Goal: Task Accomplishment & Management: Manage account settings

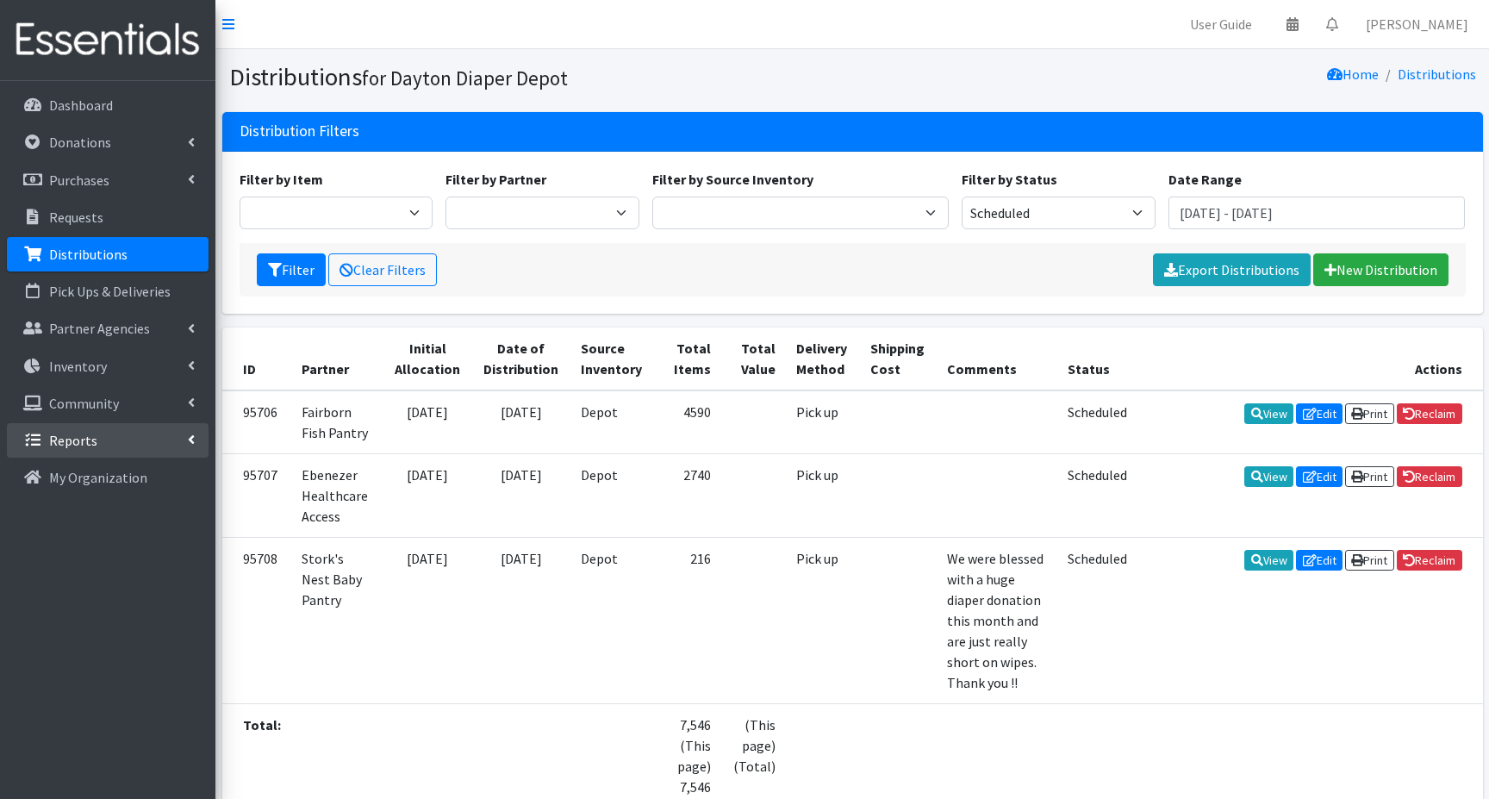
click at [62, 440] on p "Reports" at bounding box center [73, 440] width 48 height 17
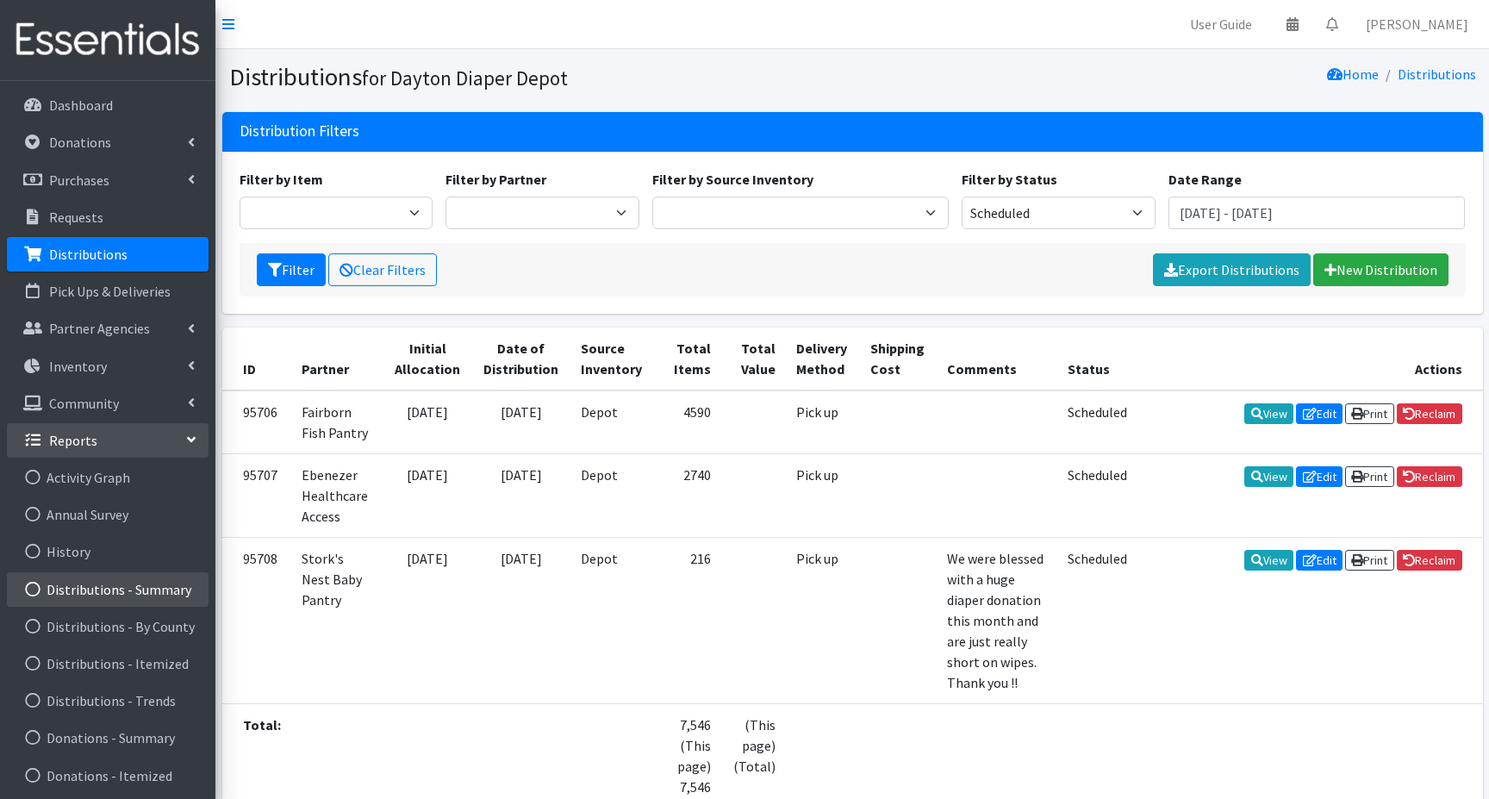
click at [99, 594] on link "Distributions - Summary" at bounding box center [108, 589] width 202 height 34
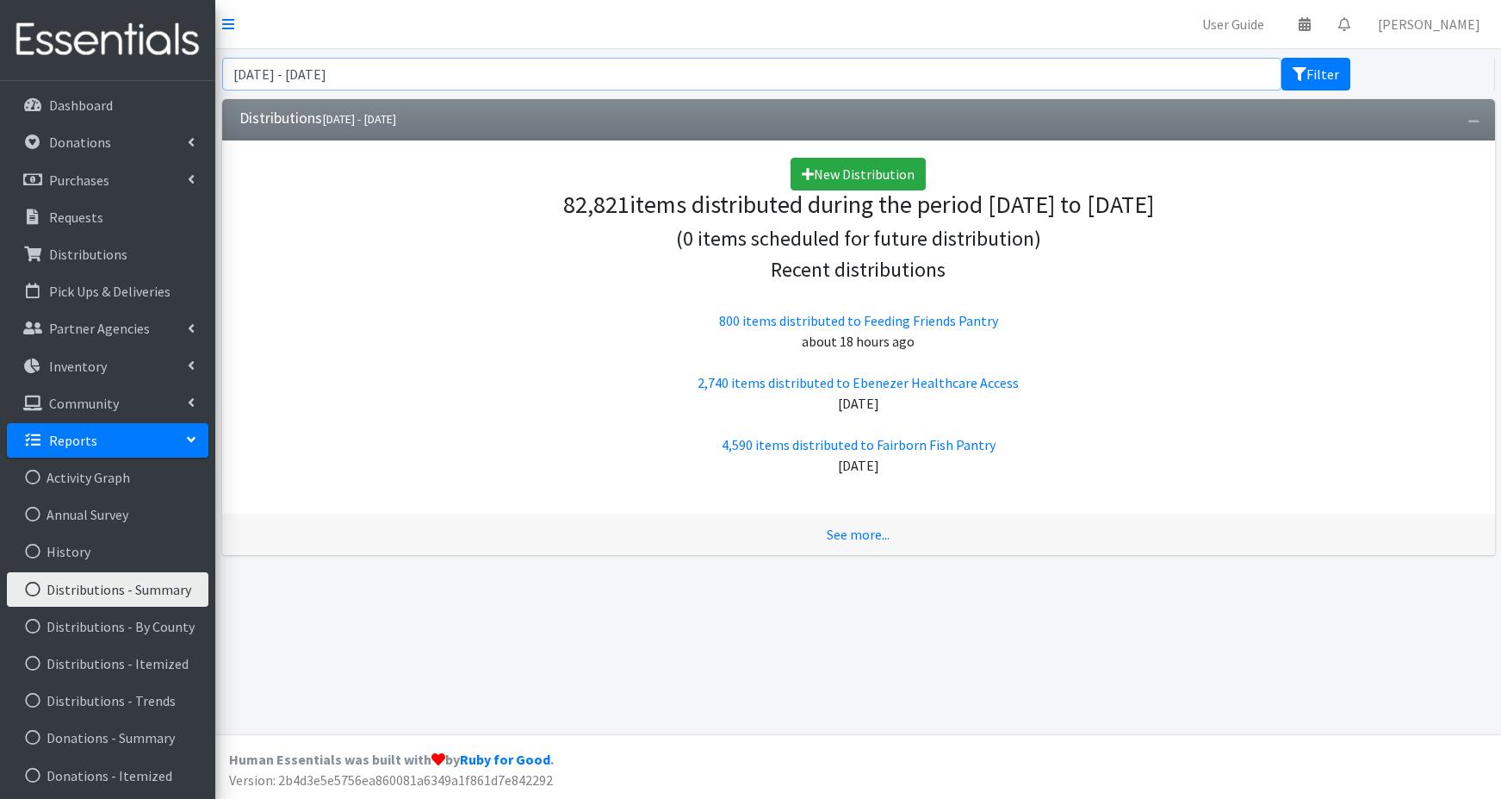
click at [395, 75] on input "July 2, 2025 - October 2, 2025" at bounding box center [752, 74] width 1060 height 33
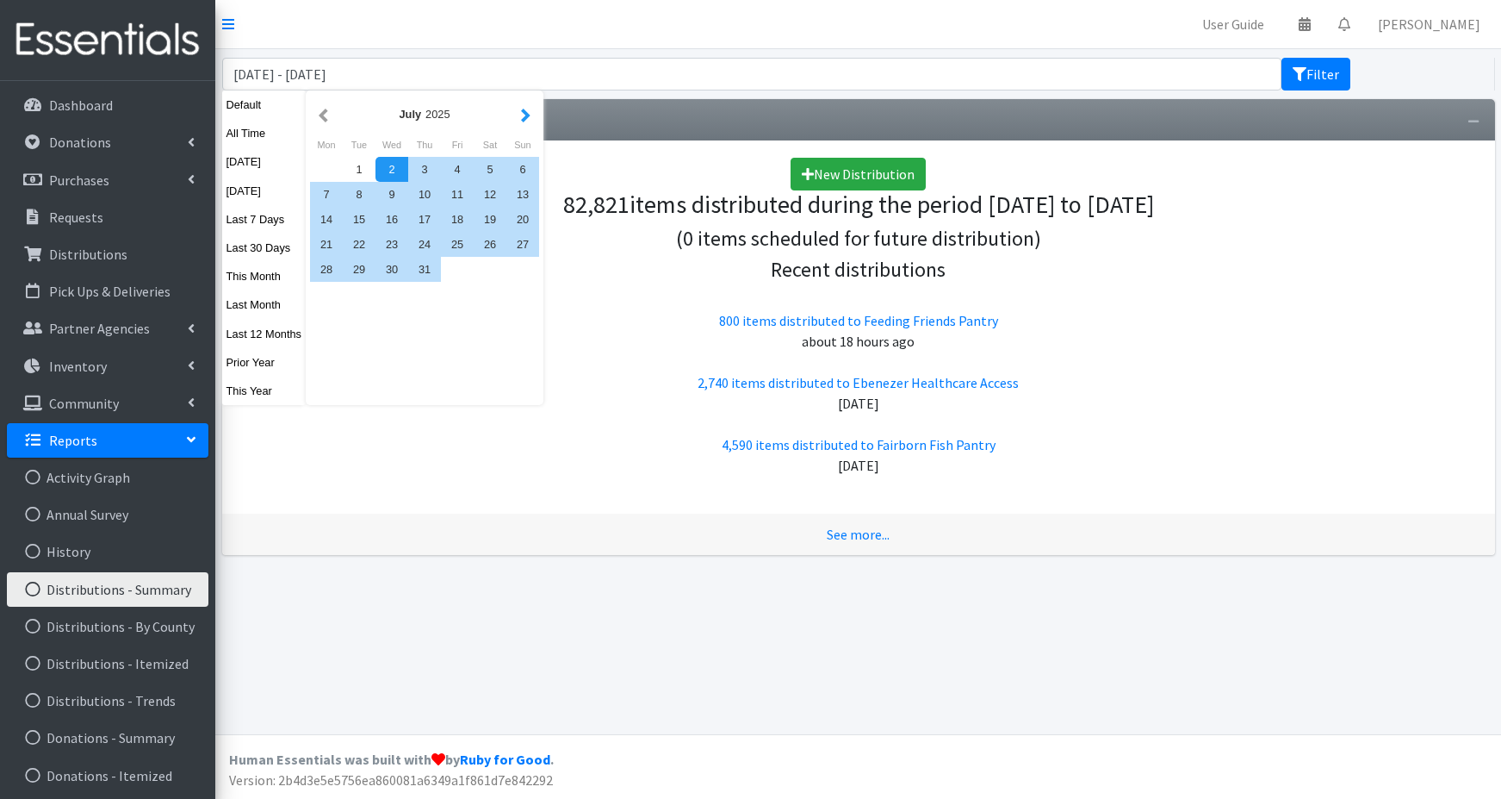
click at [525, 114] on button "button" at bounding box center [526, 114] width 18 height 22
click at [451, 165] on div "1" at bounding box center [457, 169] width 33 height 25
click at [521, 272] on div "31" at bounding box center [523, 269] width 33 height 25
type input "August 1, 2025 - August 31, 2025"
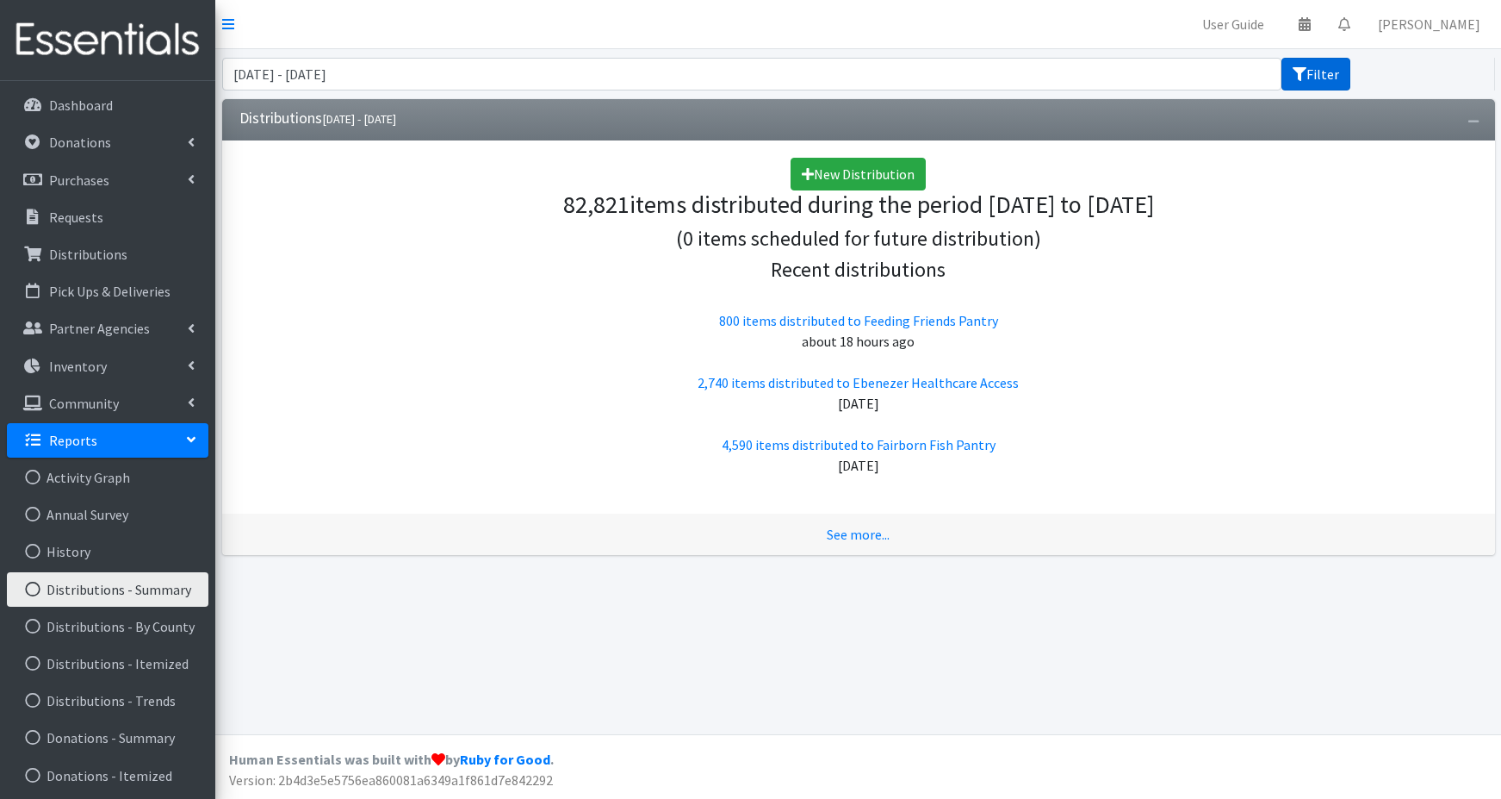
click at [1315, 73] on button "Filter" at bounding box center [1316, 74] width 69 height 33
drag, startPoint x: 440, startPoint y: 71, endPoint x: 201, endPoint y: 83, distance: 239.7
click at [201, 83] on div "User Guide 0 Pick-ups remaining this week View Calendar 0 Requests 0 Partner Ag…" at bounding box center [750, 399] width 1501 height 799
click at [436, 77] on input "August 1, 2025 - August 31, 2025" at bounding box center [752, 74] width 1060 height 33
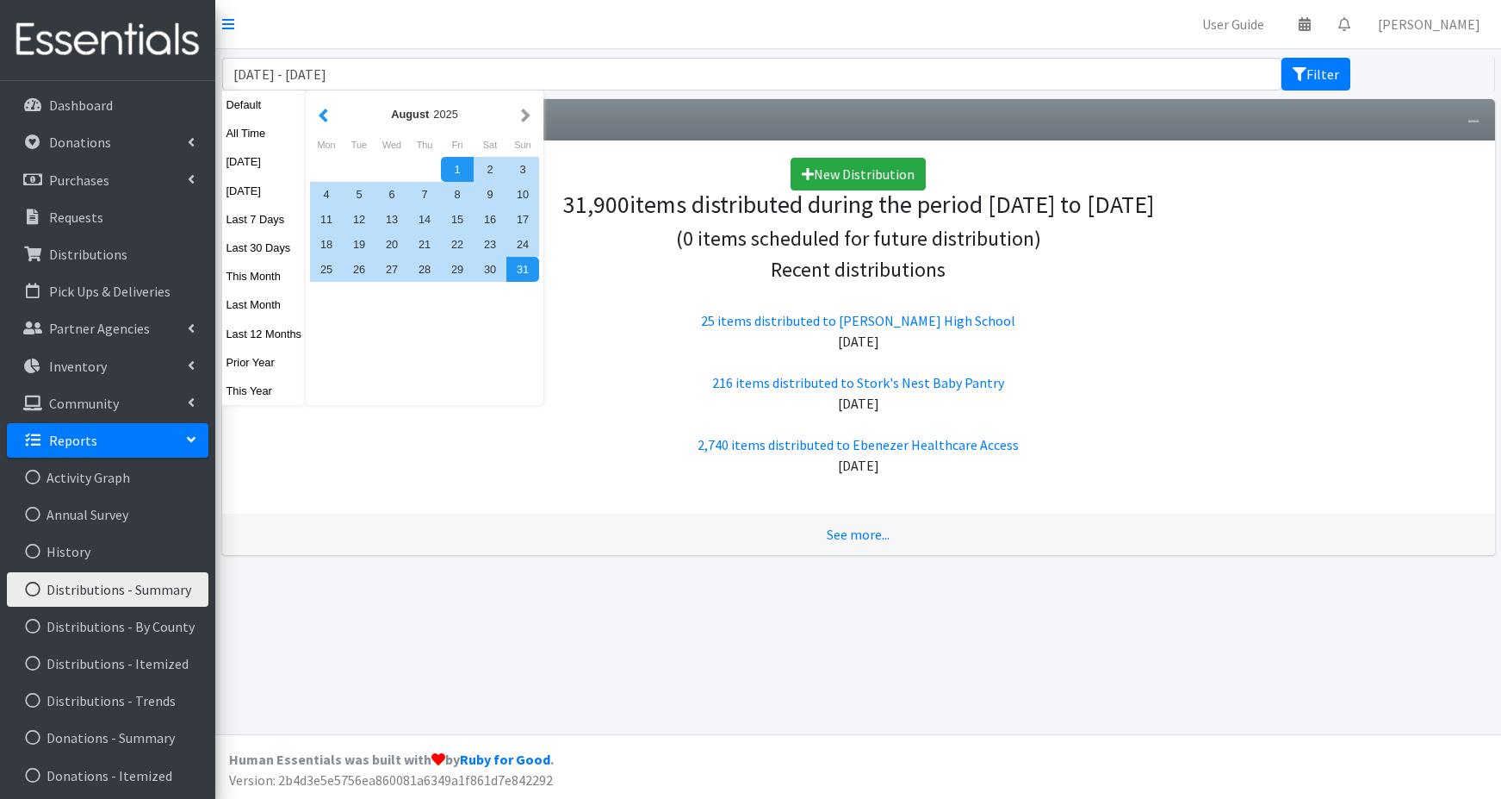
click at [320, 115] on button "button" at bounding box center [323, 114] width 18 height 22
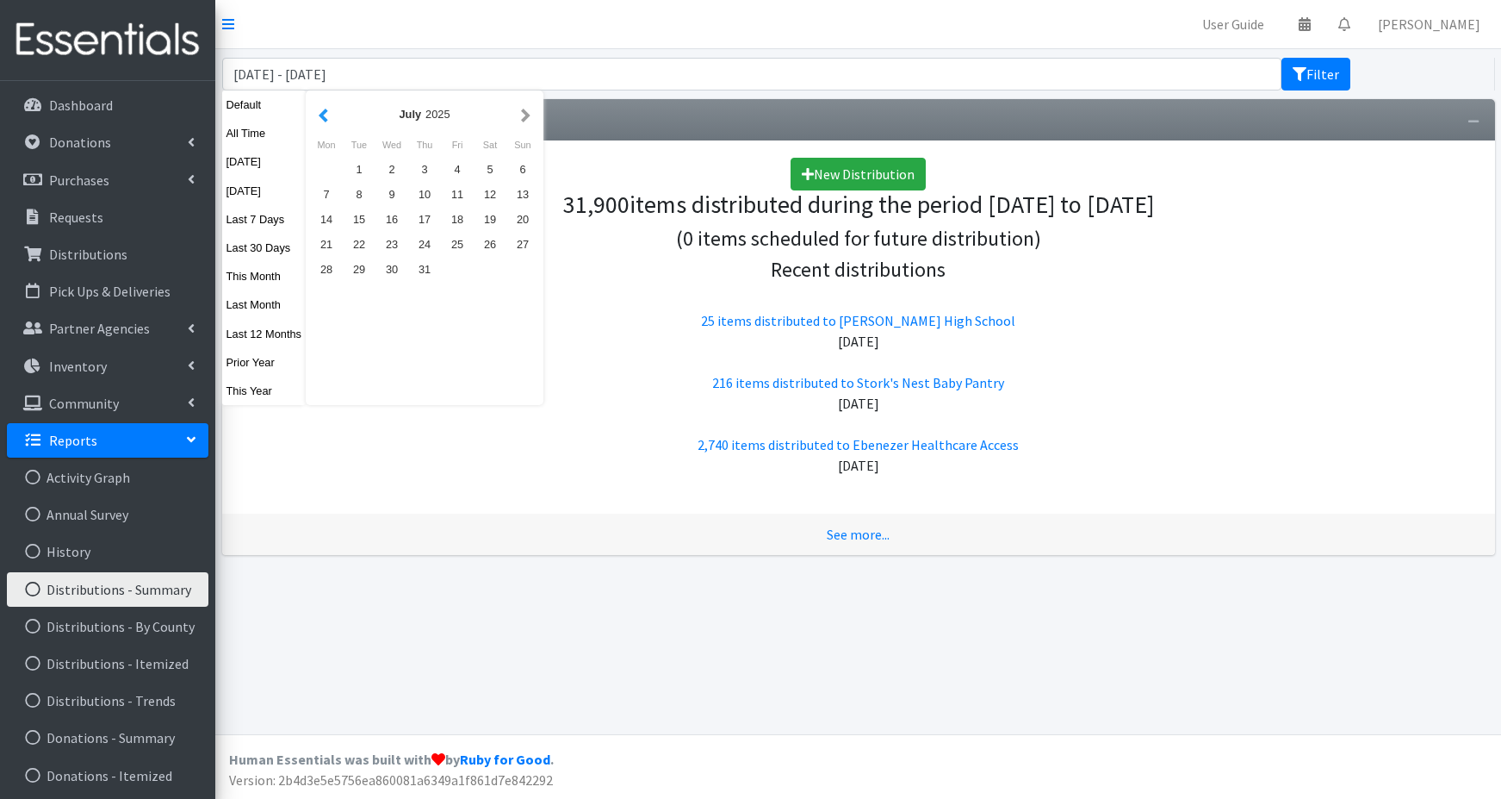
click at [320, 116] on button "button" at bounding box center [323, 114] width 18 height 22
click at [321, 116] on button "button" at bounding box center [323, 114] width 18 height 22
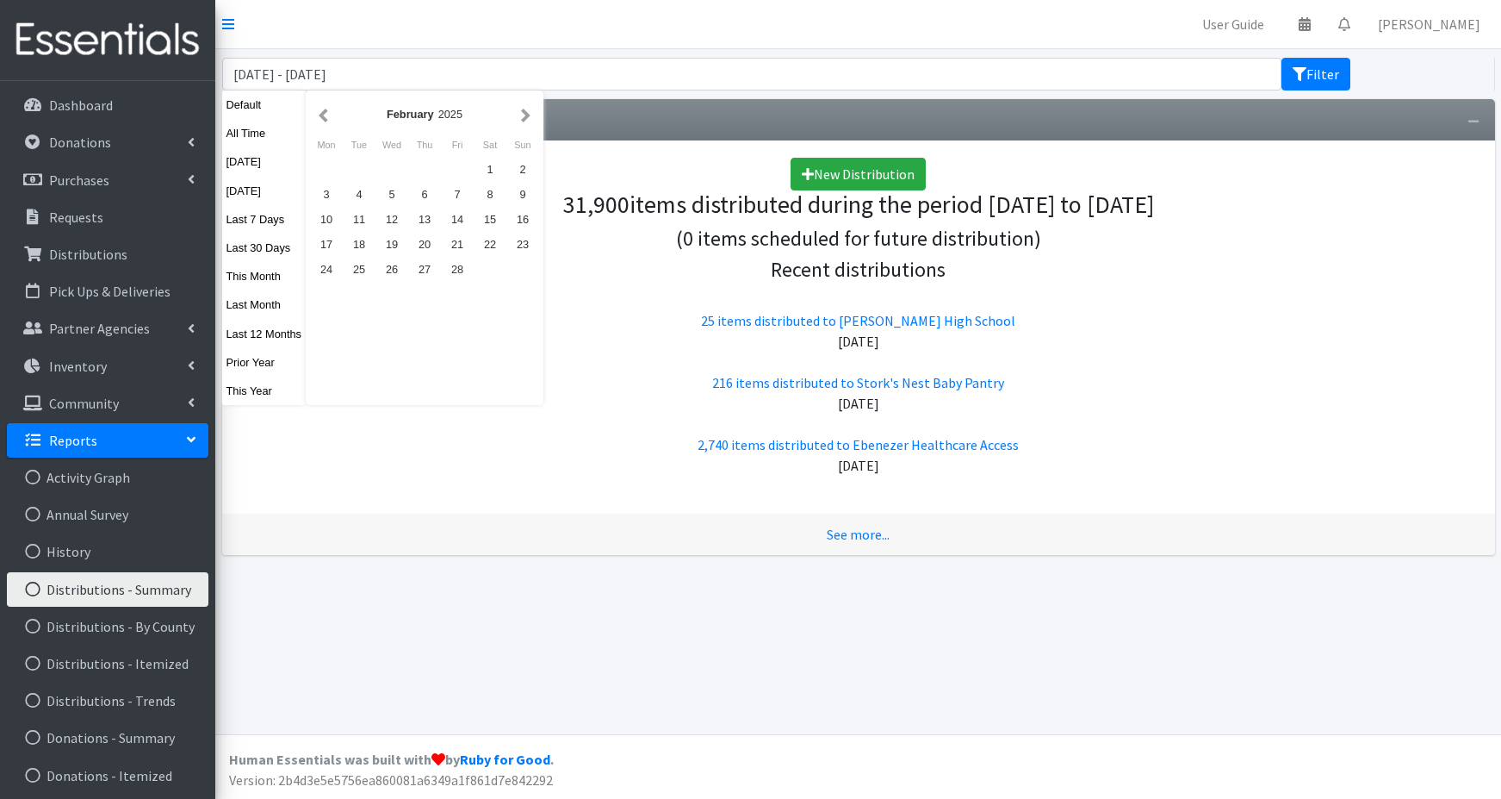
click at [321, 116] on button "button" at bounding box center [323, 114] width 18 height 22
click at [391, 165] on div "1" at bounding box center [392, 169] width 33 height 25
click at [526, 113] on button "button" at bounding box center [526, 114] width 18 height 22
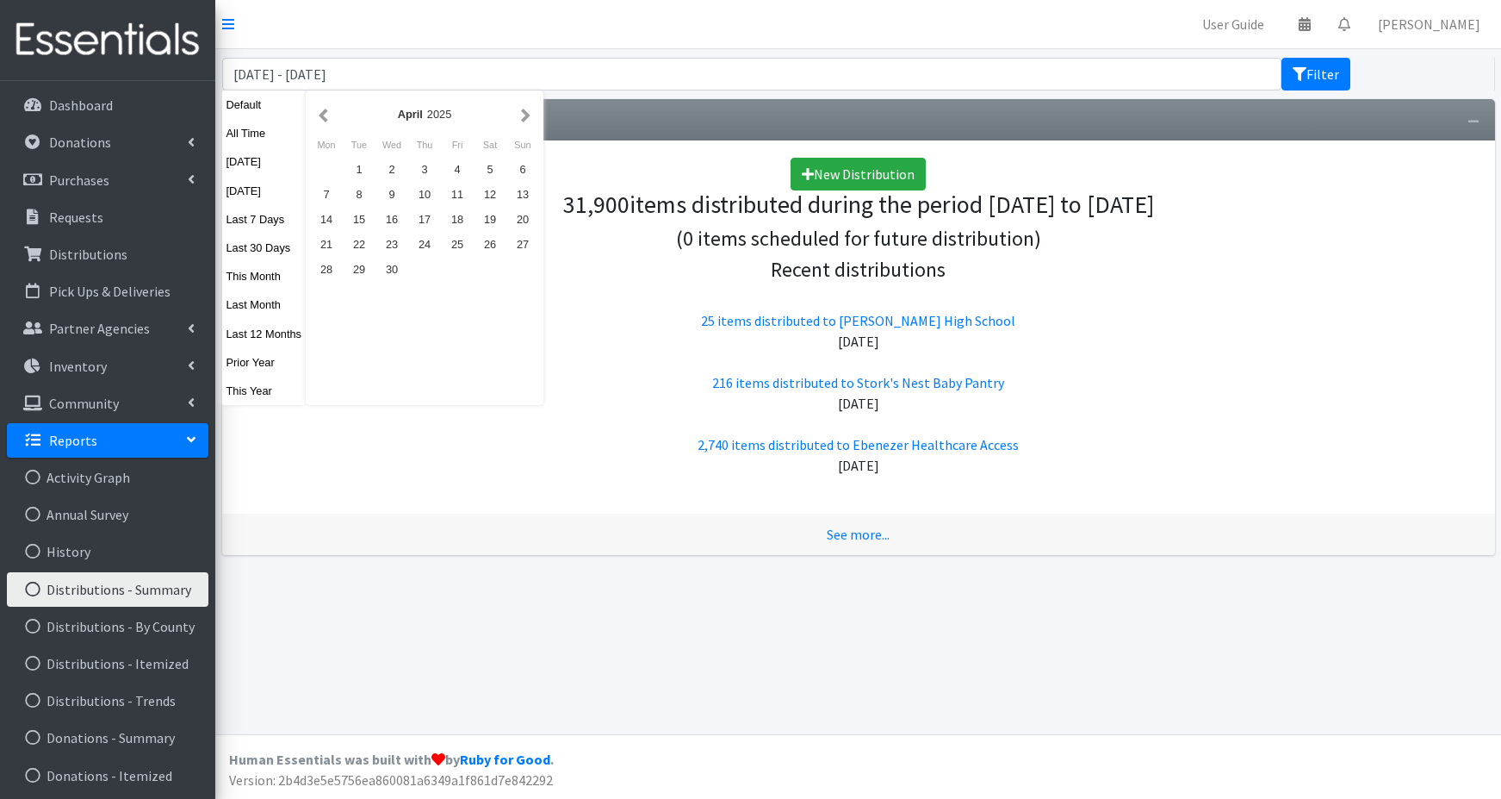
click at [526, 113] on button "button" at bounding box center [526, 114] width 18 height 22
click at [527, 113] on button "button" at bounding box center [526, 114] width 18 height 22
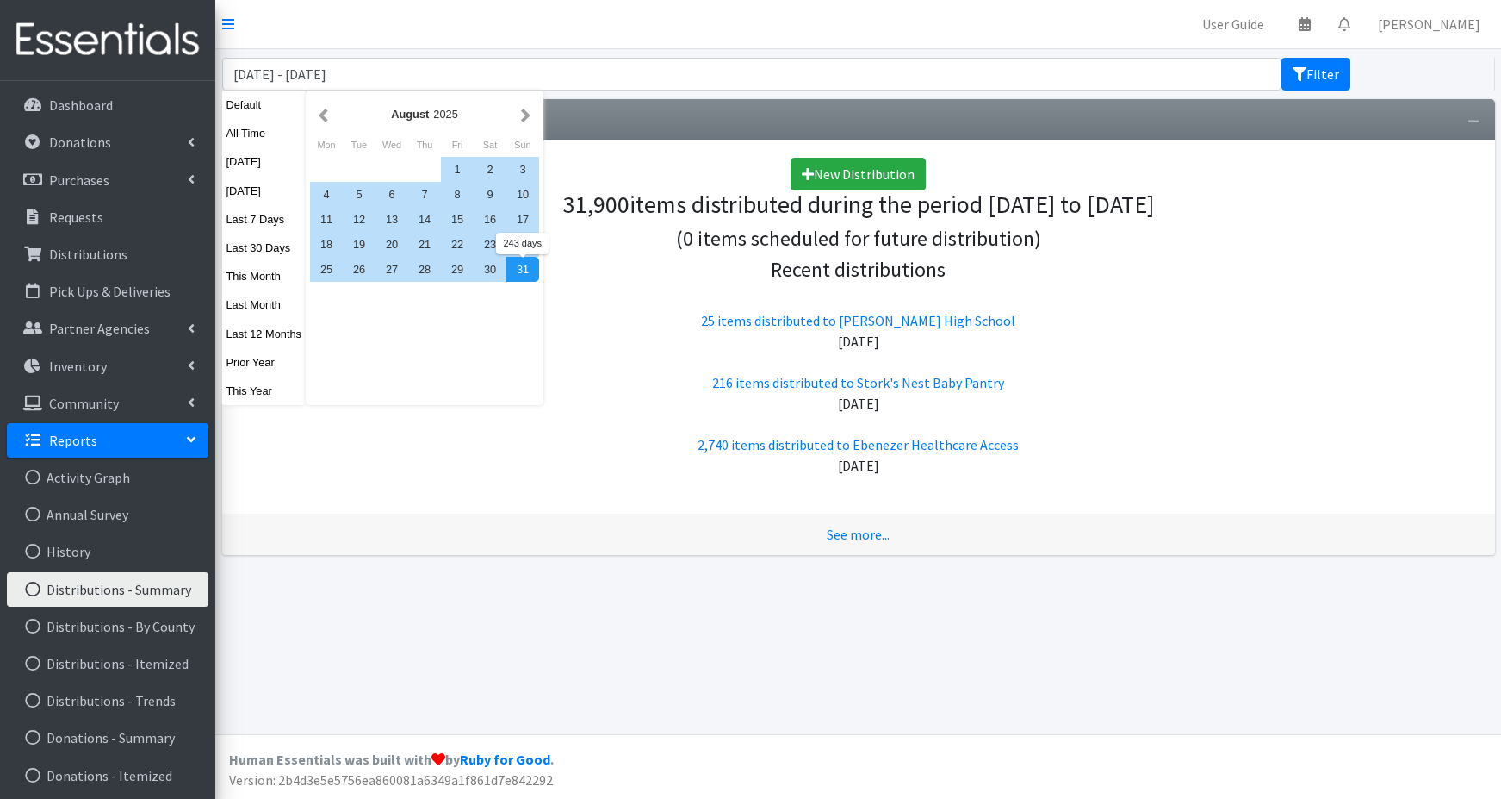
click at [521, 268] on div "31" at bounding box center [523, 269] width 33 height 25
type input "January 1, 2025 - August 31, 2025"
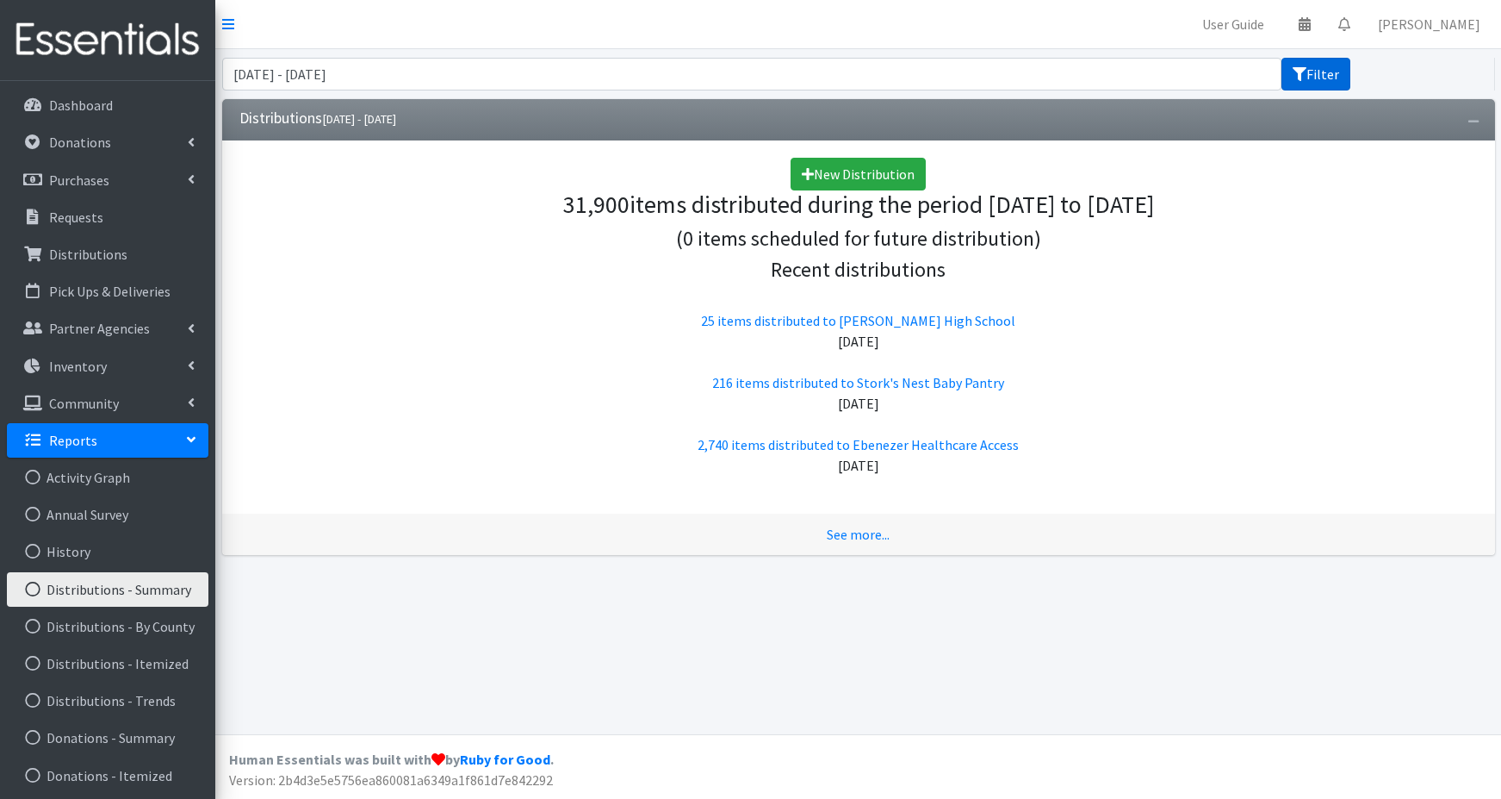
click at [1328, 73] on button "Filter" at bounding box center [1316, 74] width 69 height 33
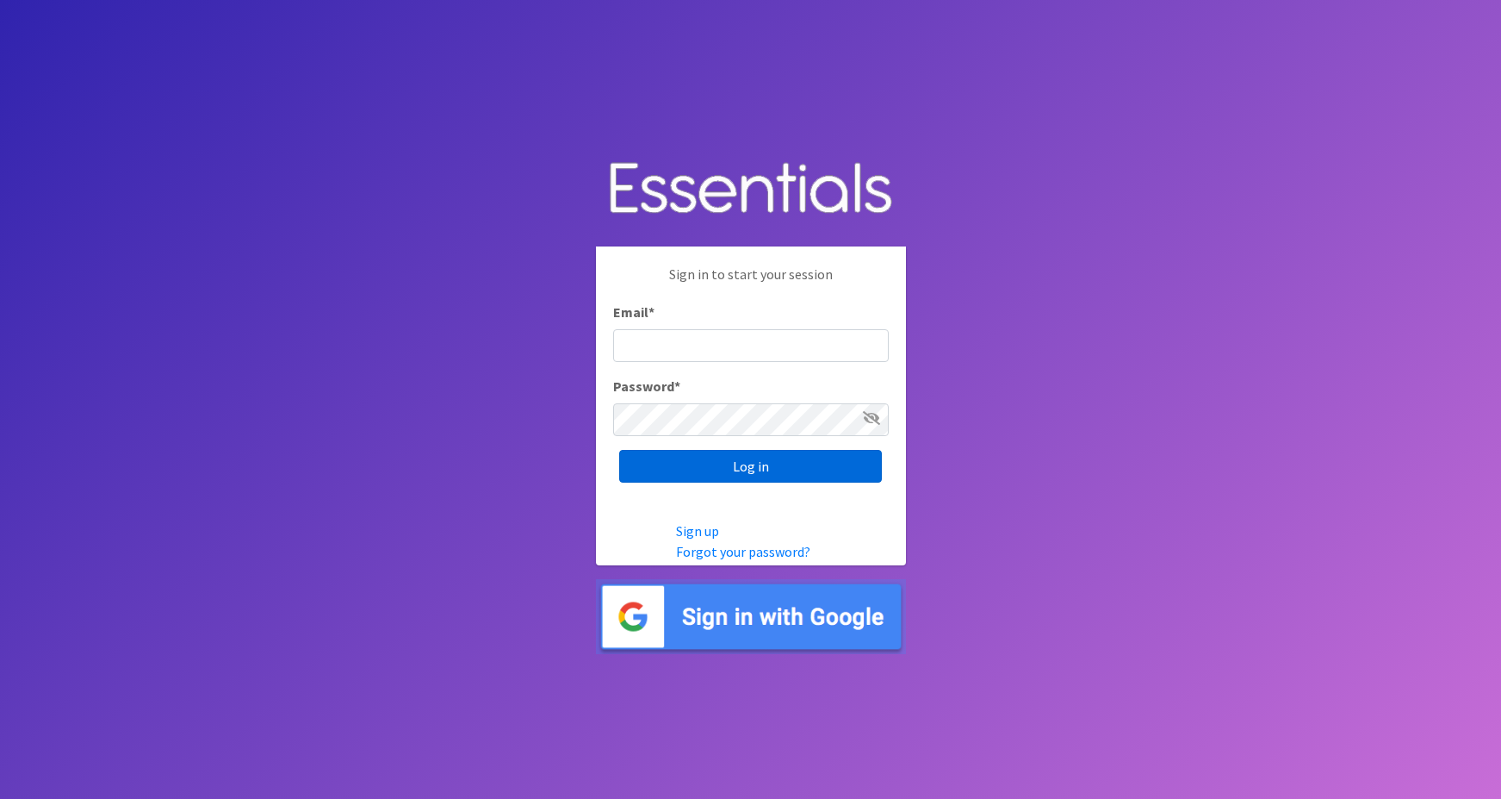
type input "[PERSON_NAME][EMAIL_ADDRESS][PERSON_NAME][DOMAIN_NAME]"
click at [650, 465] on input "Log in" at bounding box center [750, 466] width 263 height 33
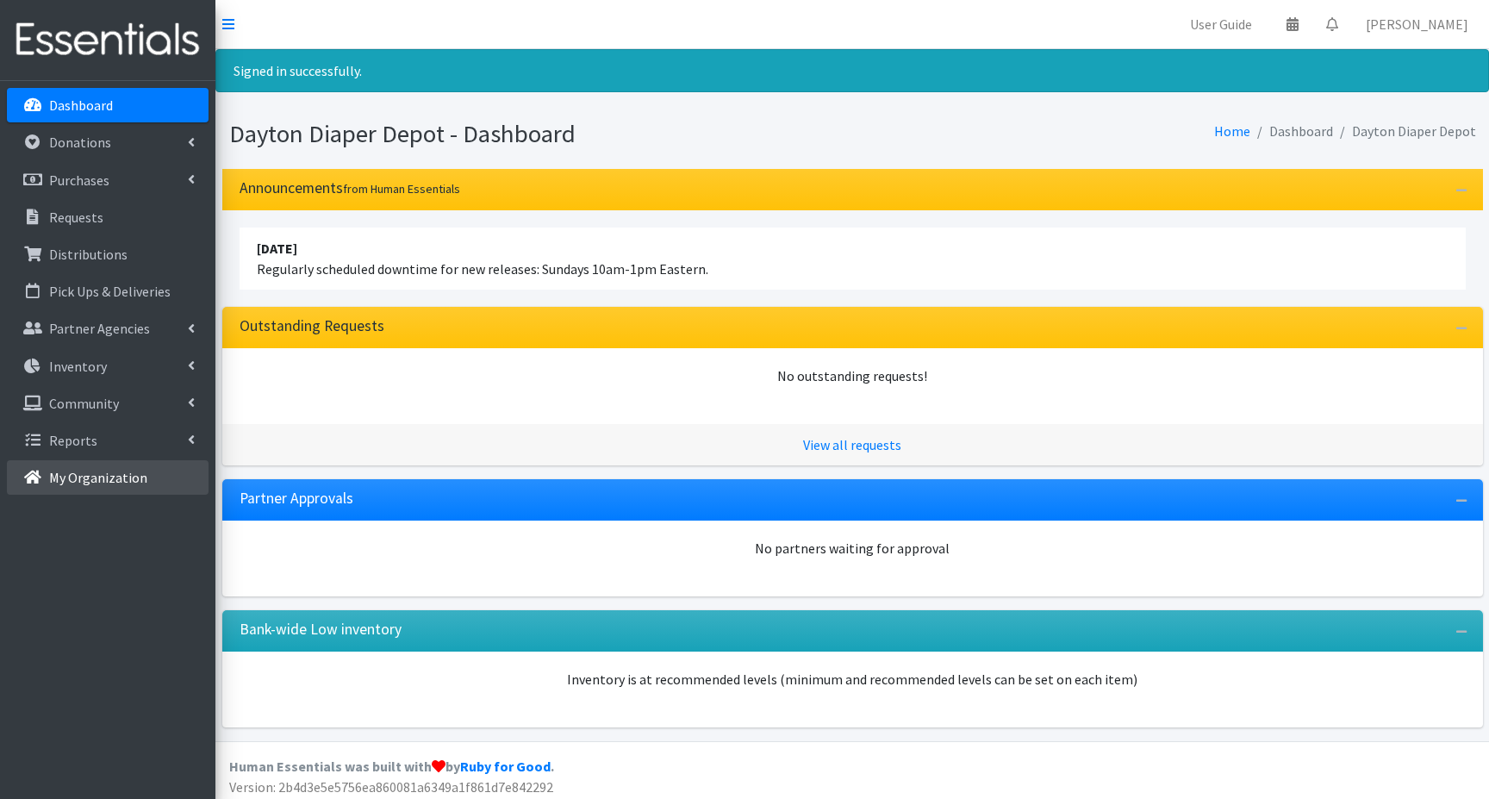
click at [59, 483] on p "My Organization" at bounding box center [98, 477] width 98 height 17
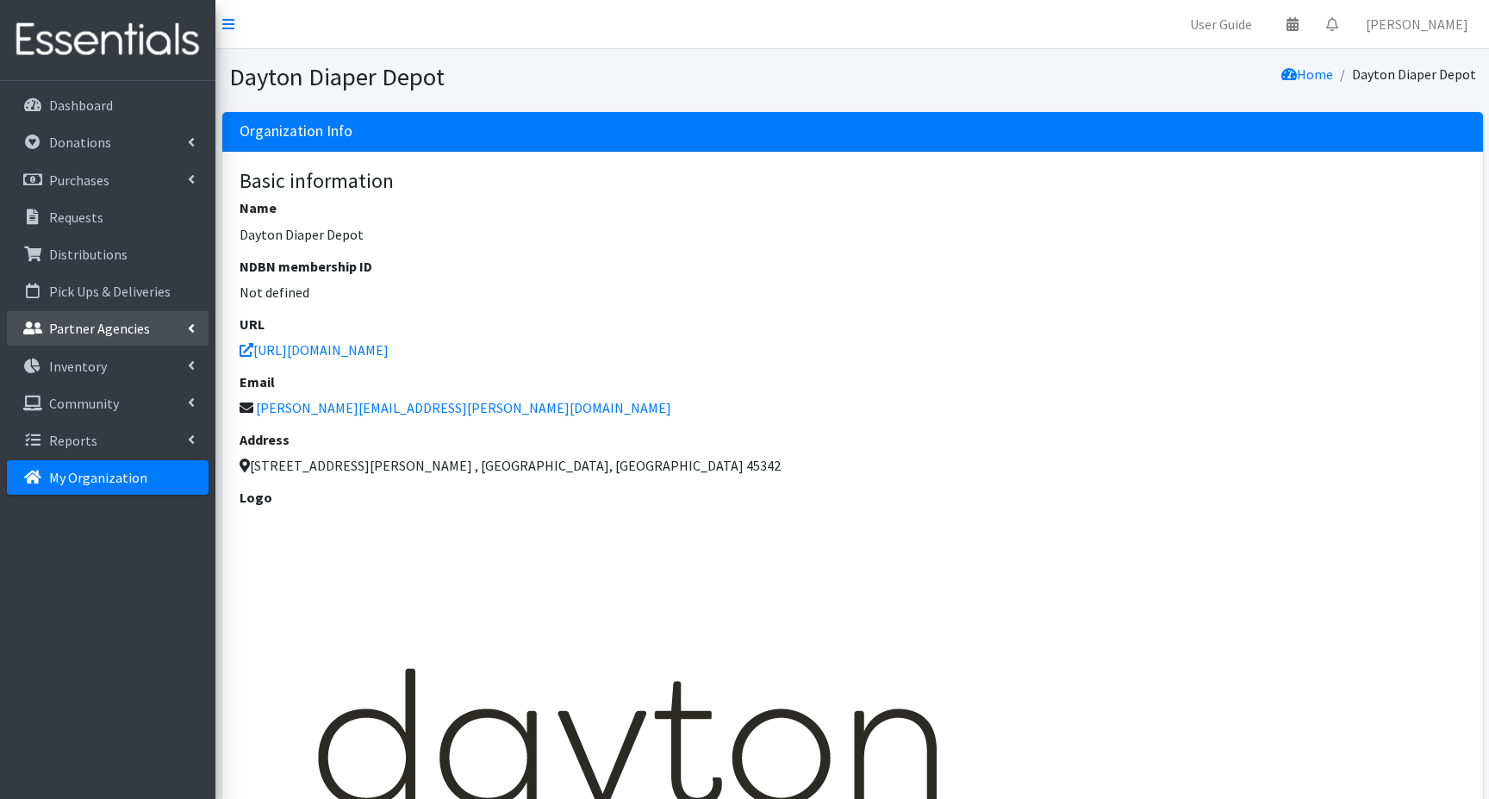
click at [71, 326] on p "Partner Agencies" at bounding box center [99, 328] width 101 height 17
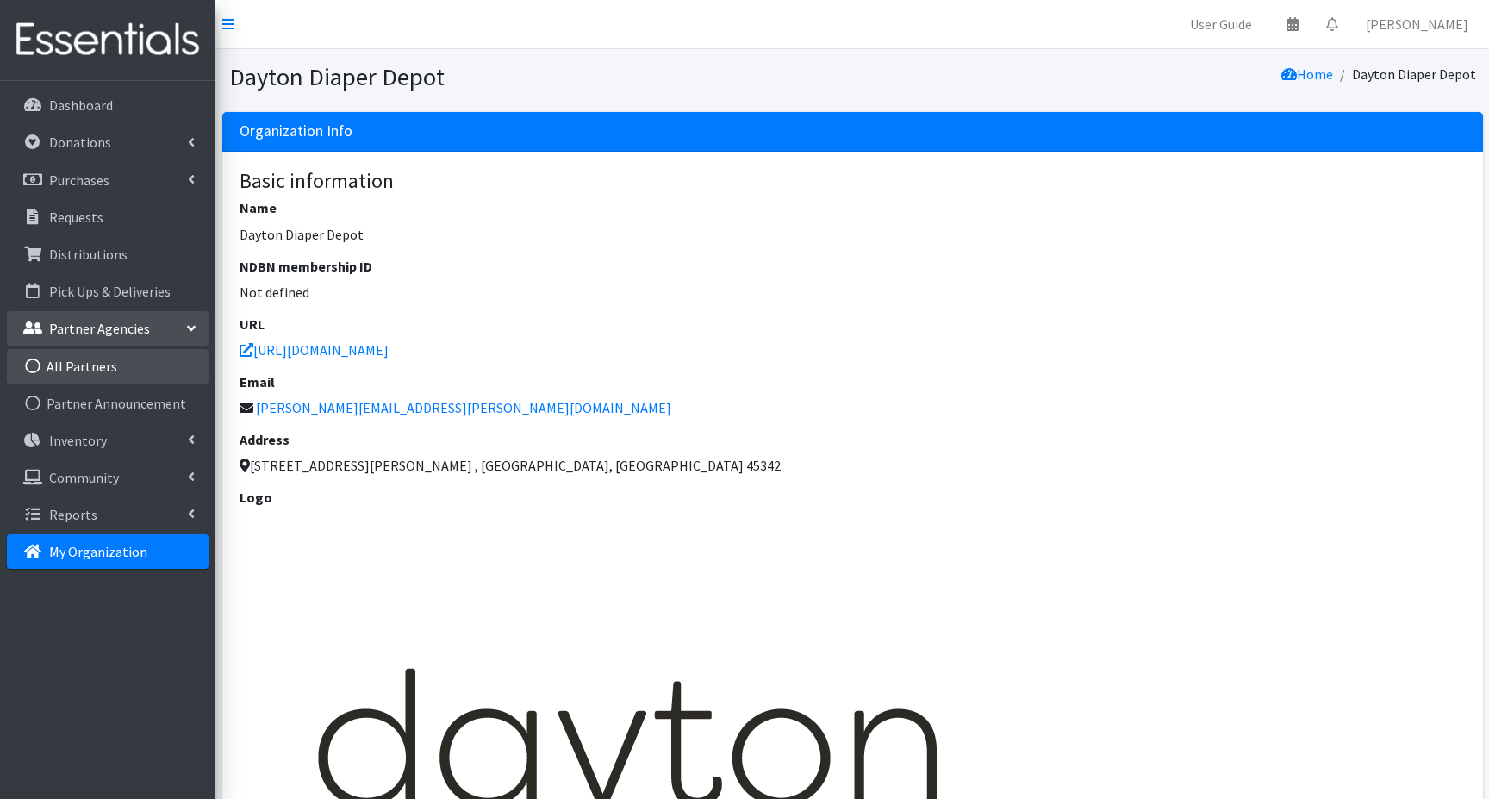
click at [71, 364] on link "All Partners" at bounding box center [108, 366] width 202 height 34
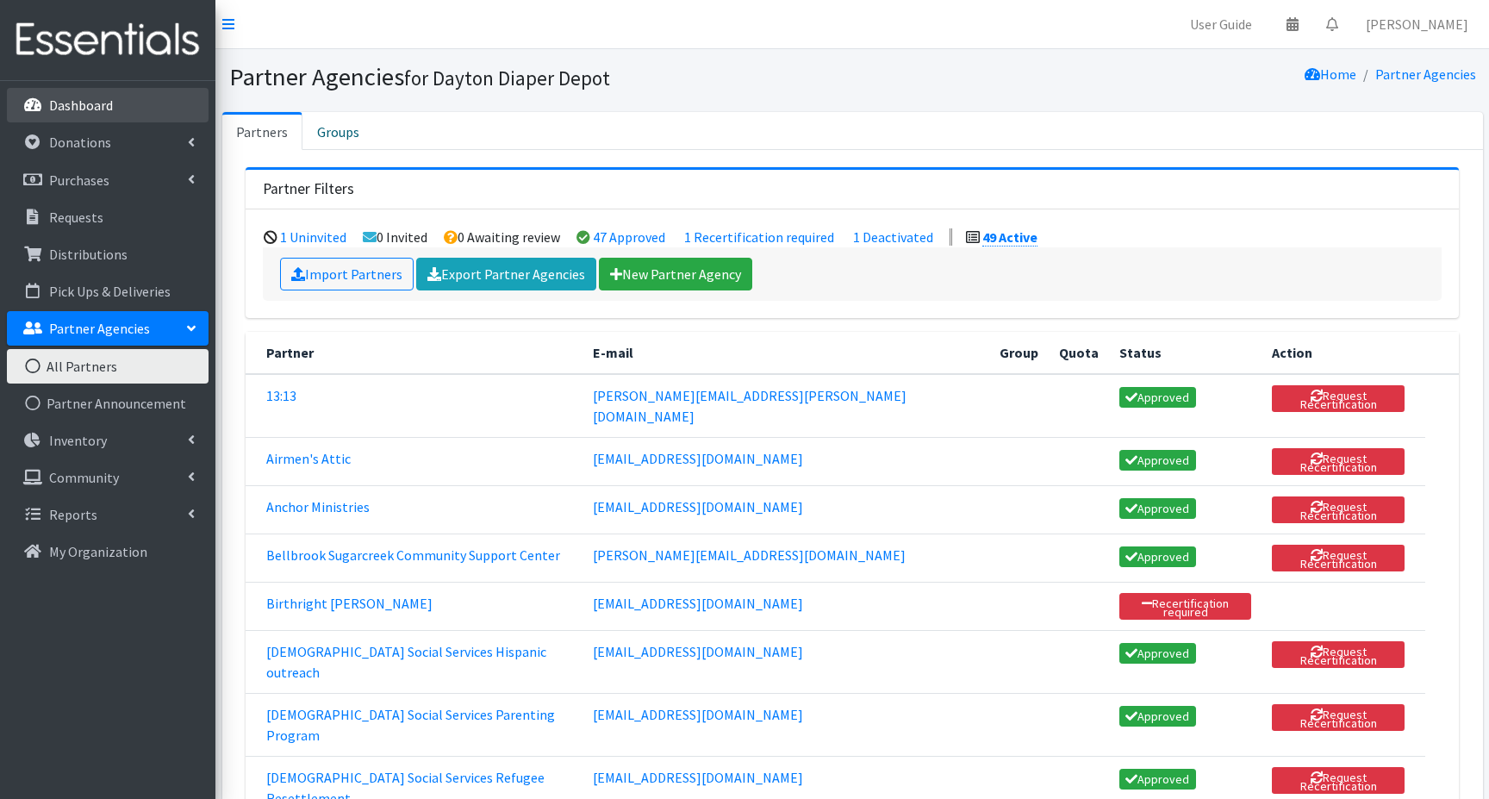
click at [78, 108] on p "Dashboard" at bounding box center [81, 104] width 64 height 17
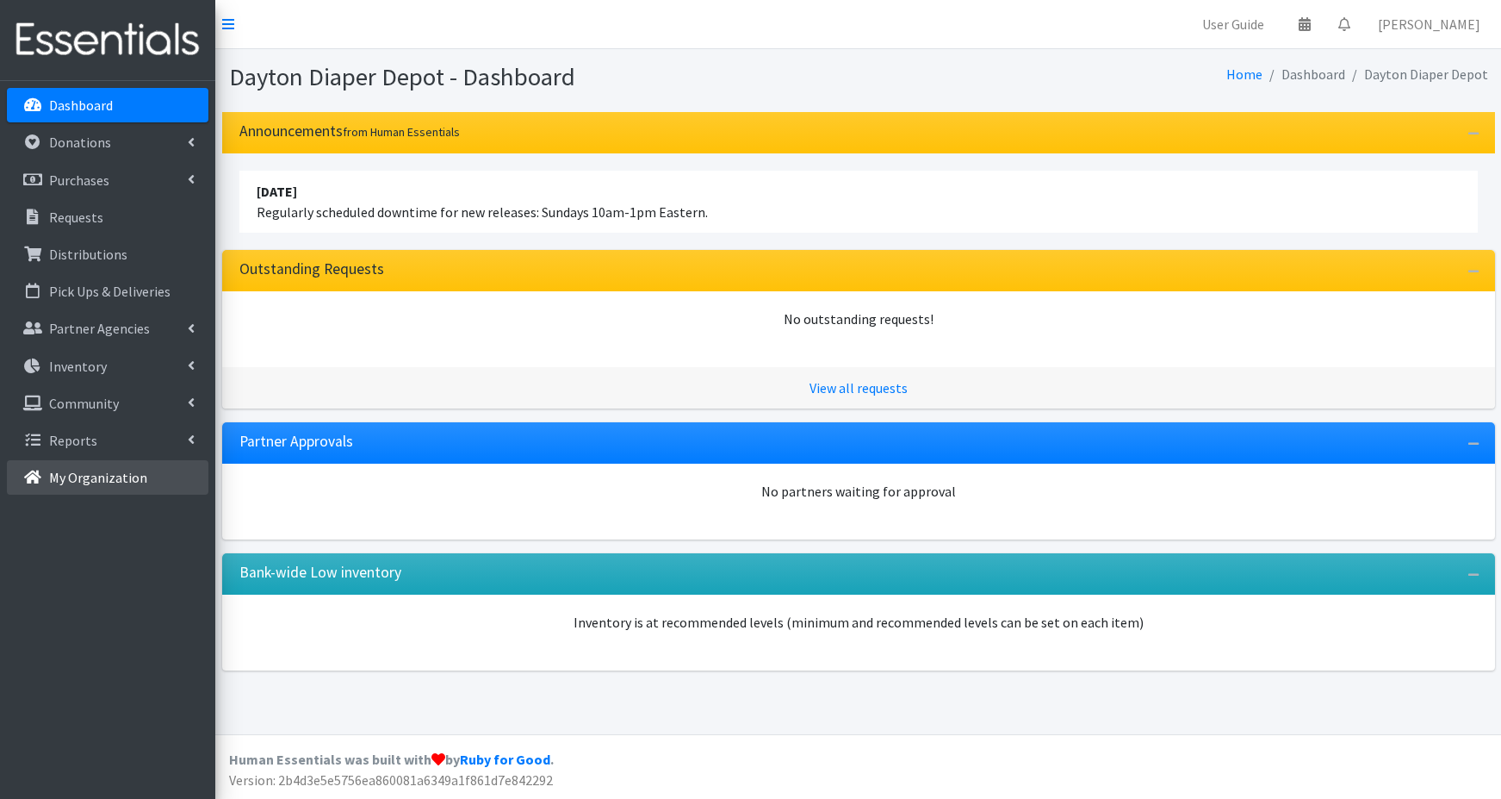
click at [81, 475] on p "My Organization" at bounding box center [98, 477] width 98 height 17
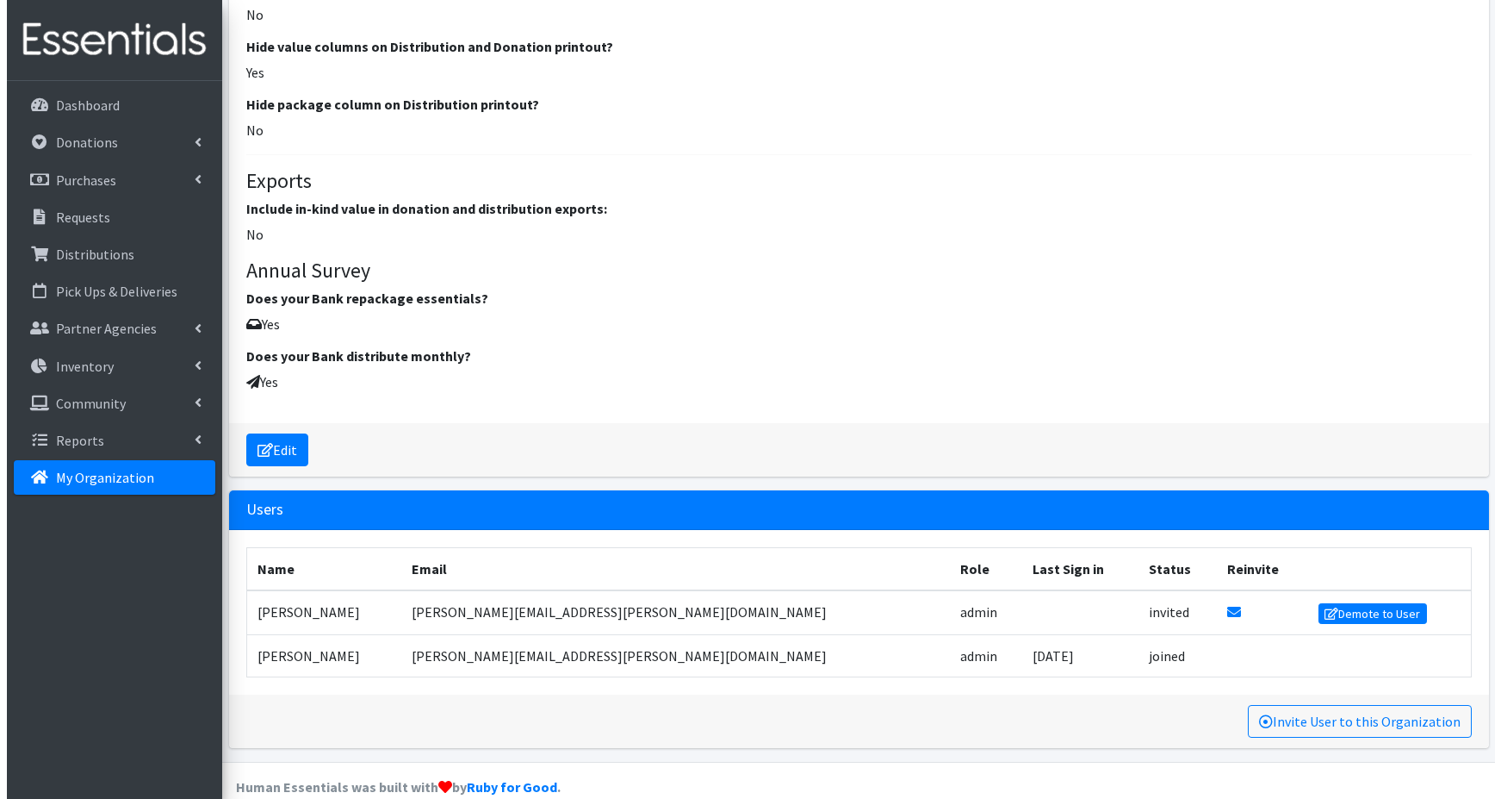
scroll to position [2543, 0]
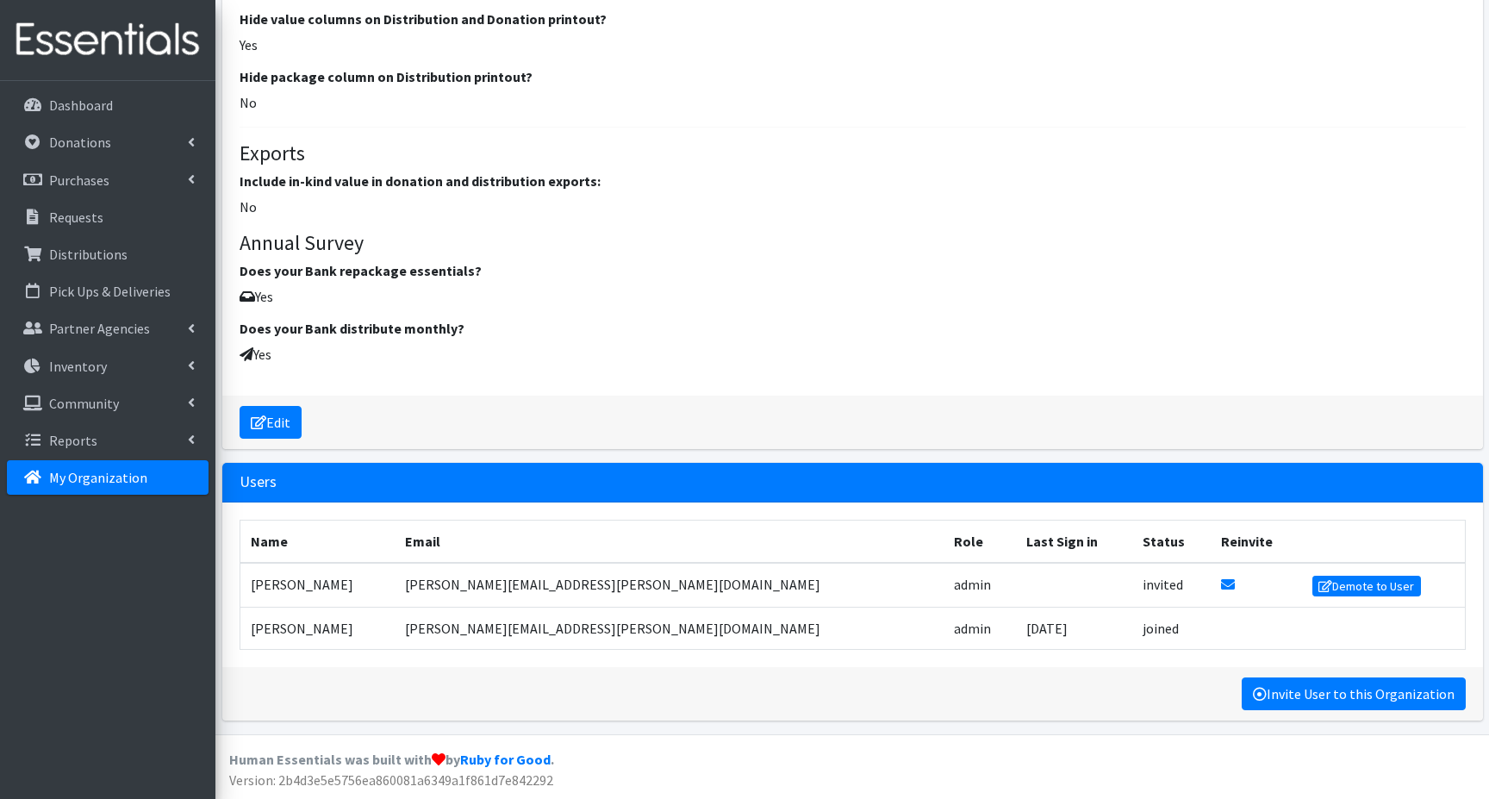
click at [1311, 699] on link "Invite User to this Organization" at bounding box center [1353, 693] width 224 height 33
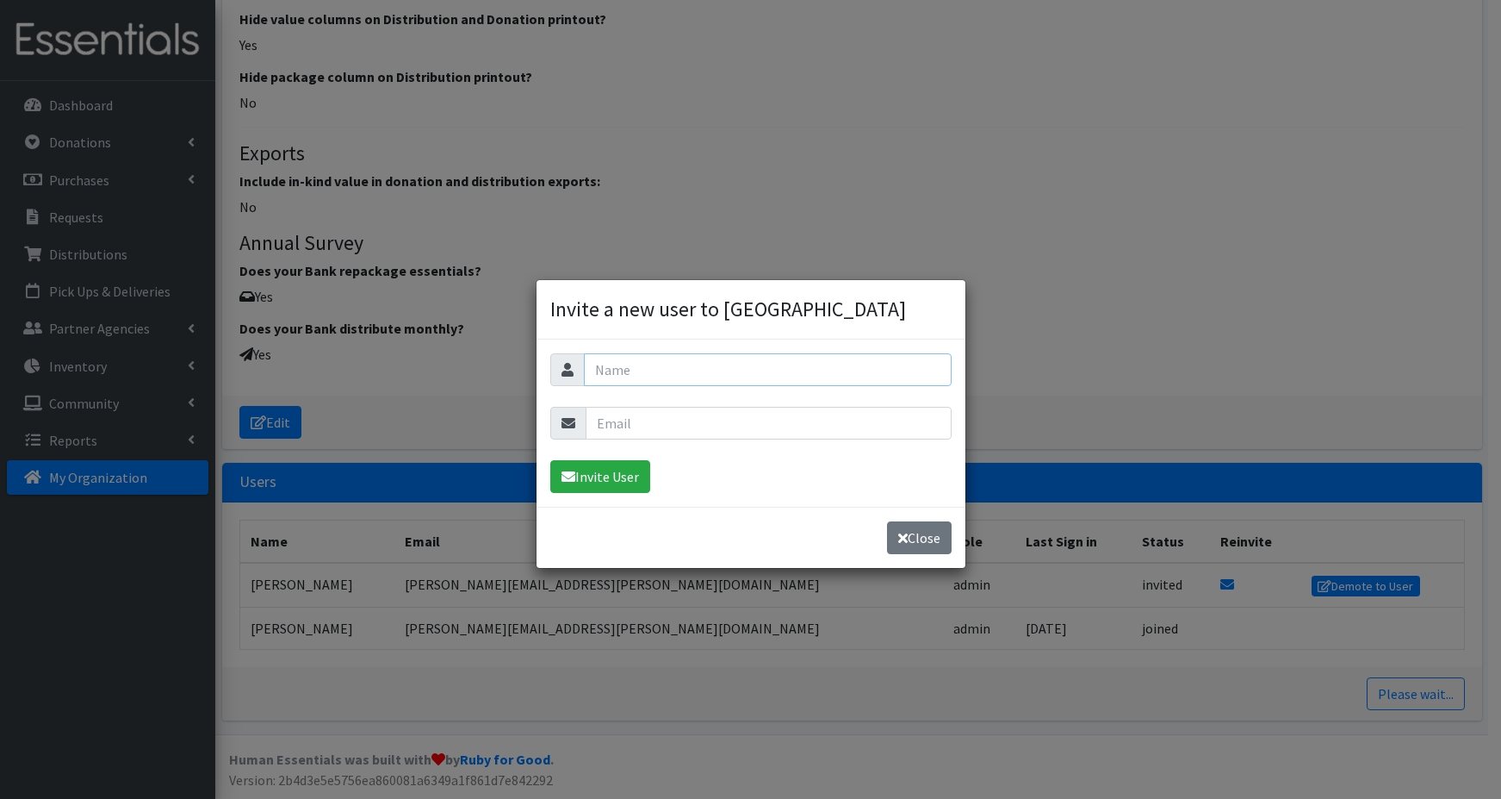
click at [608, 365] on input "text" at bounding box center [768, 369] width 368 height 33
type input "Mary Lou Zwiesler"
click at [643, 420] on input "email" at bounding box center [769, 423] width 366 height 33
paste input "mlzwiesler@gmail.com"
type input "mlzwiesler@gmail.com"
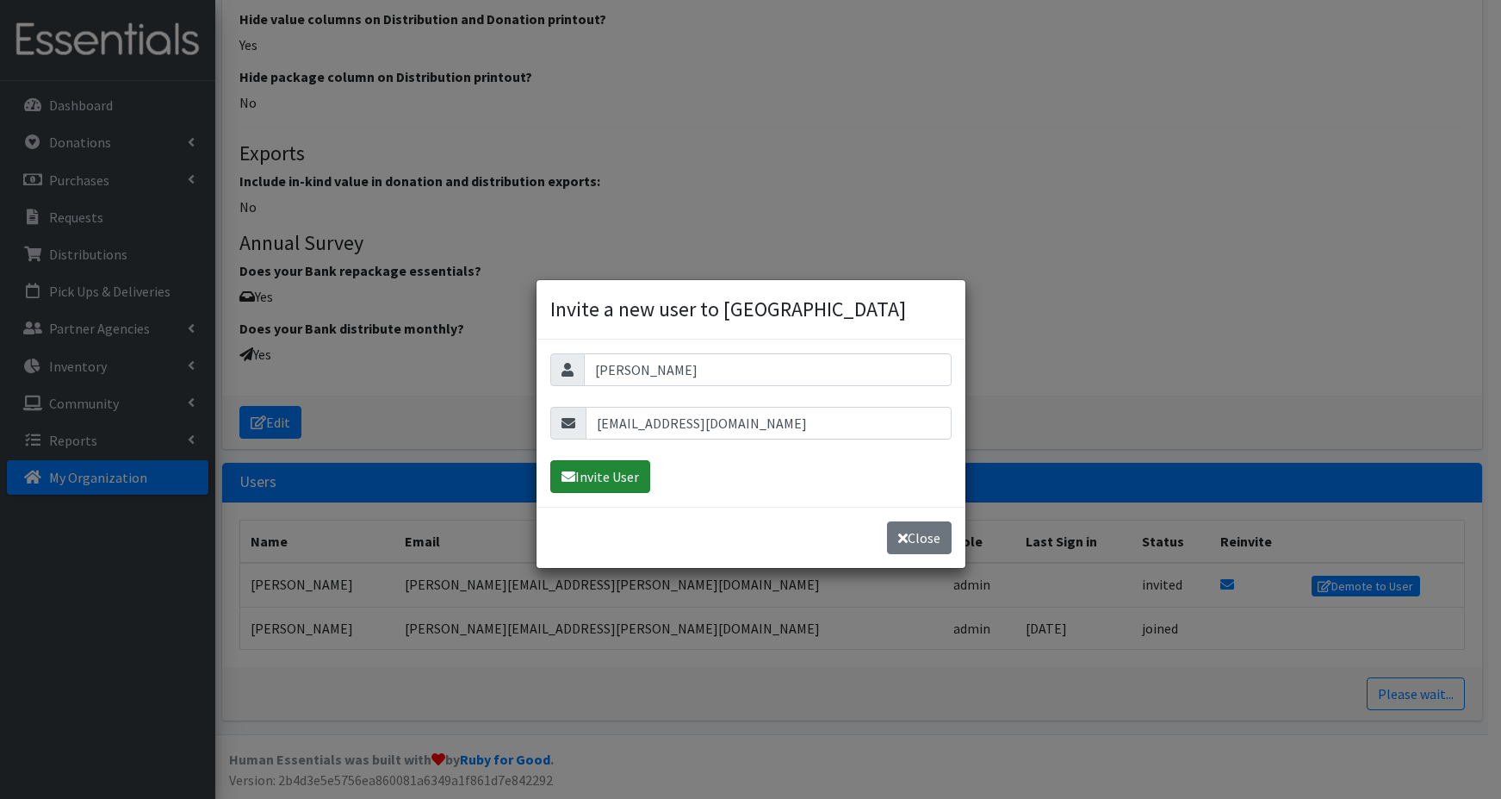
click at [600, 479] on button "Invite User" at bounding box center [600, 476] width 100 height 33
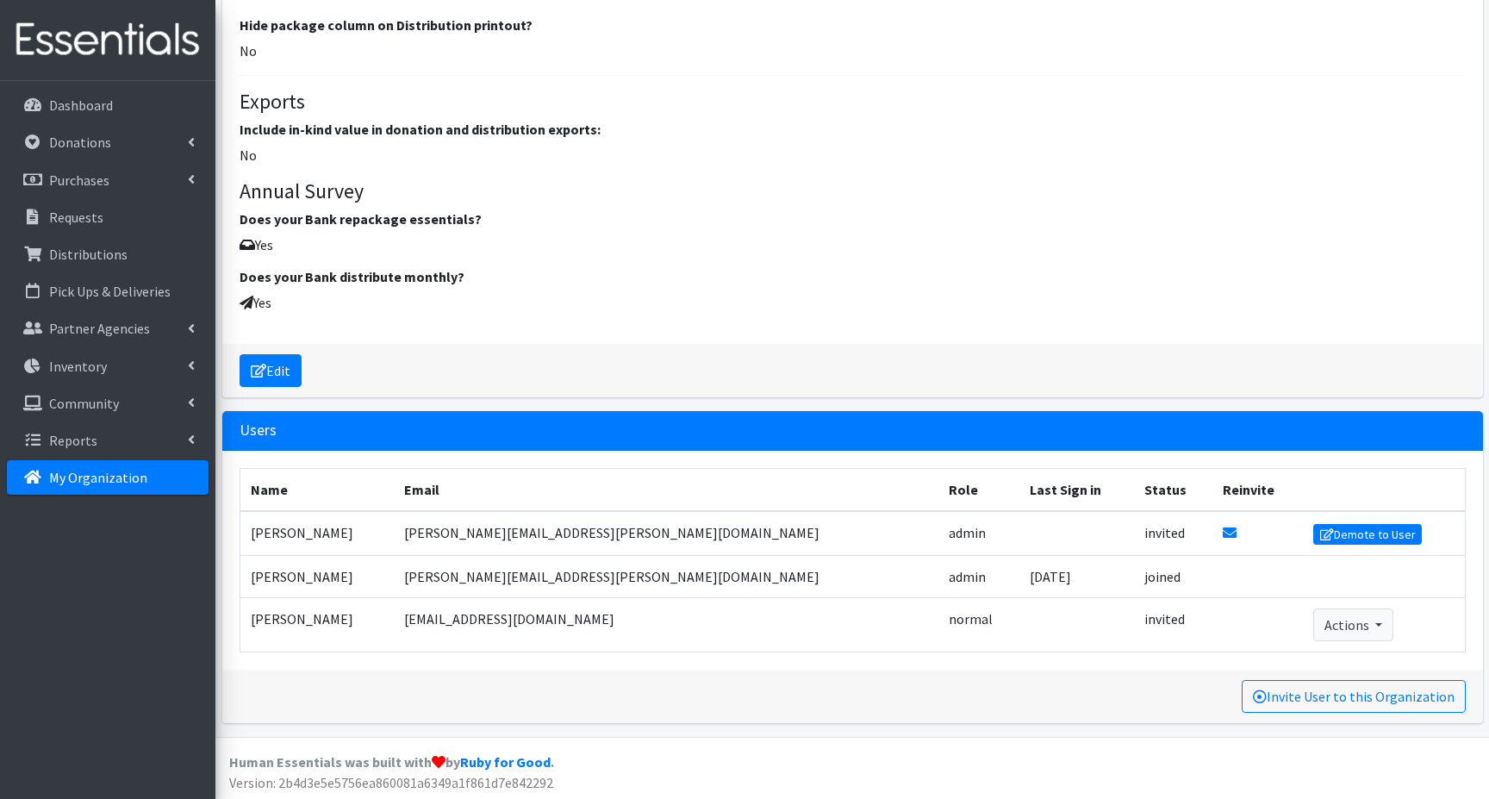
scroll to position [2654, 0]
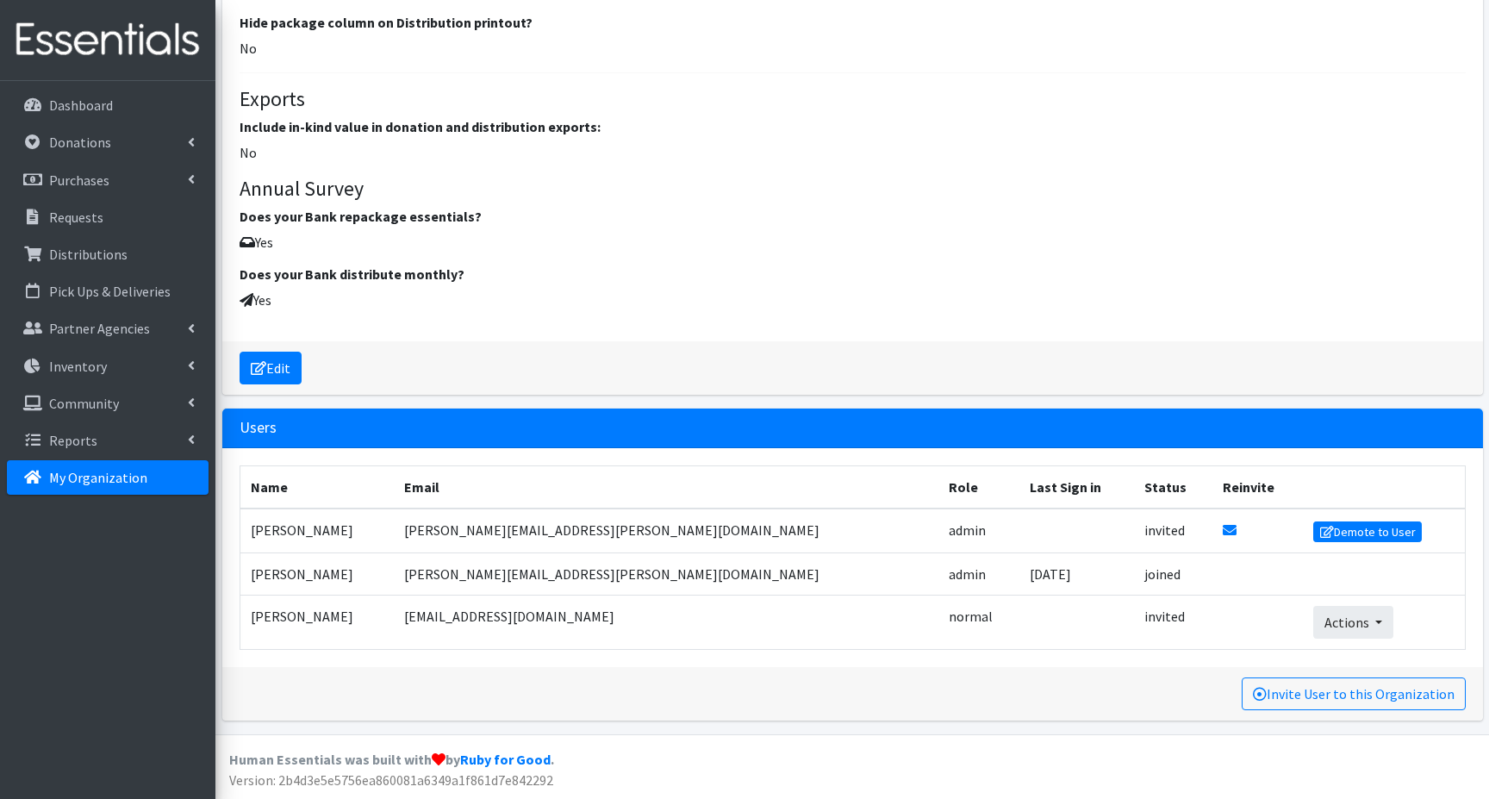
click at [1335, 624] on button "Actions" at bounding box center [1353, 622] width 80 height 33
click at [1334, 660] on link "Promote to Admin" at bounding box center [1374, 660] width 121 height 21
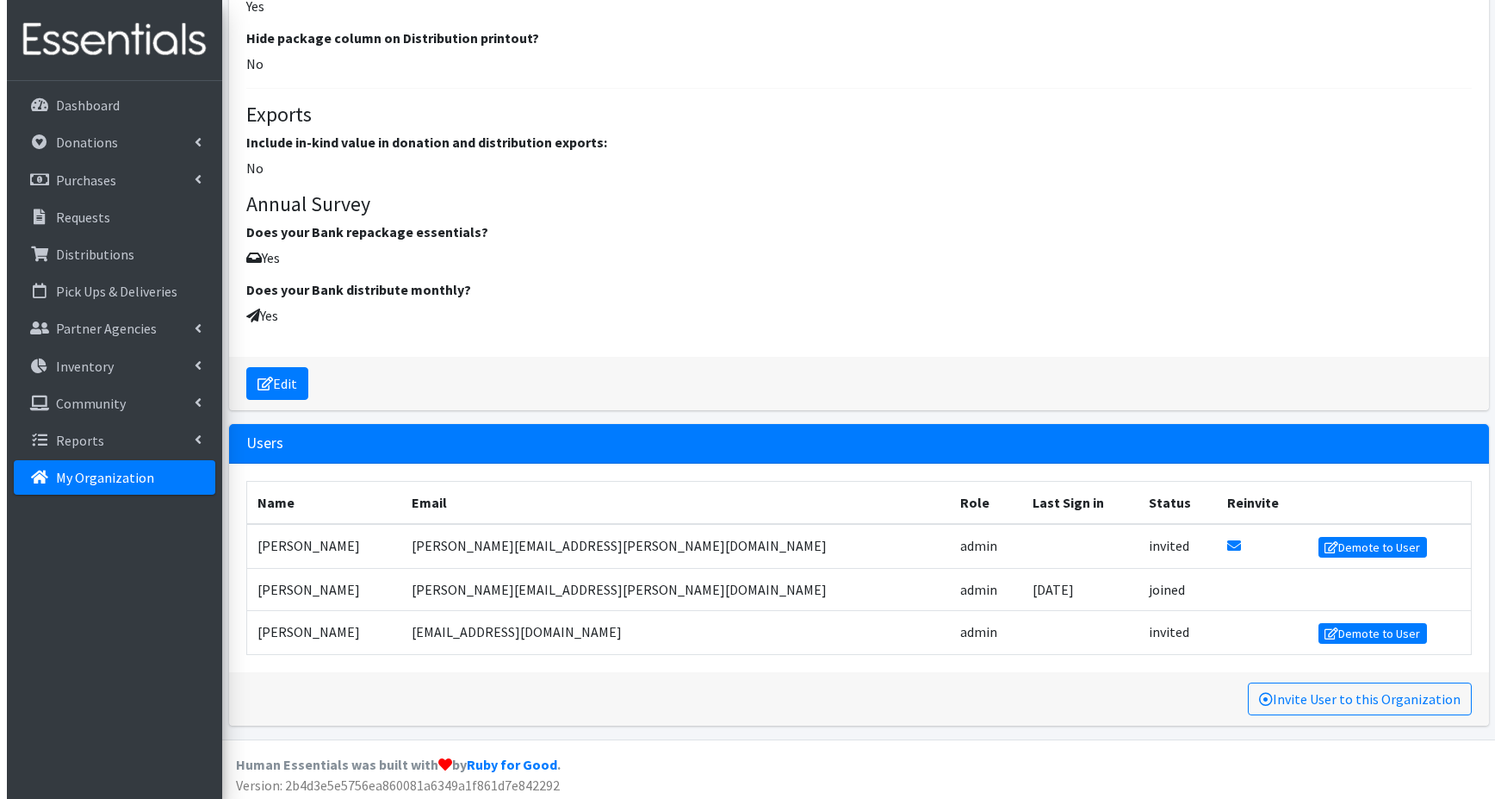
scroll to position [2644, 0]
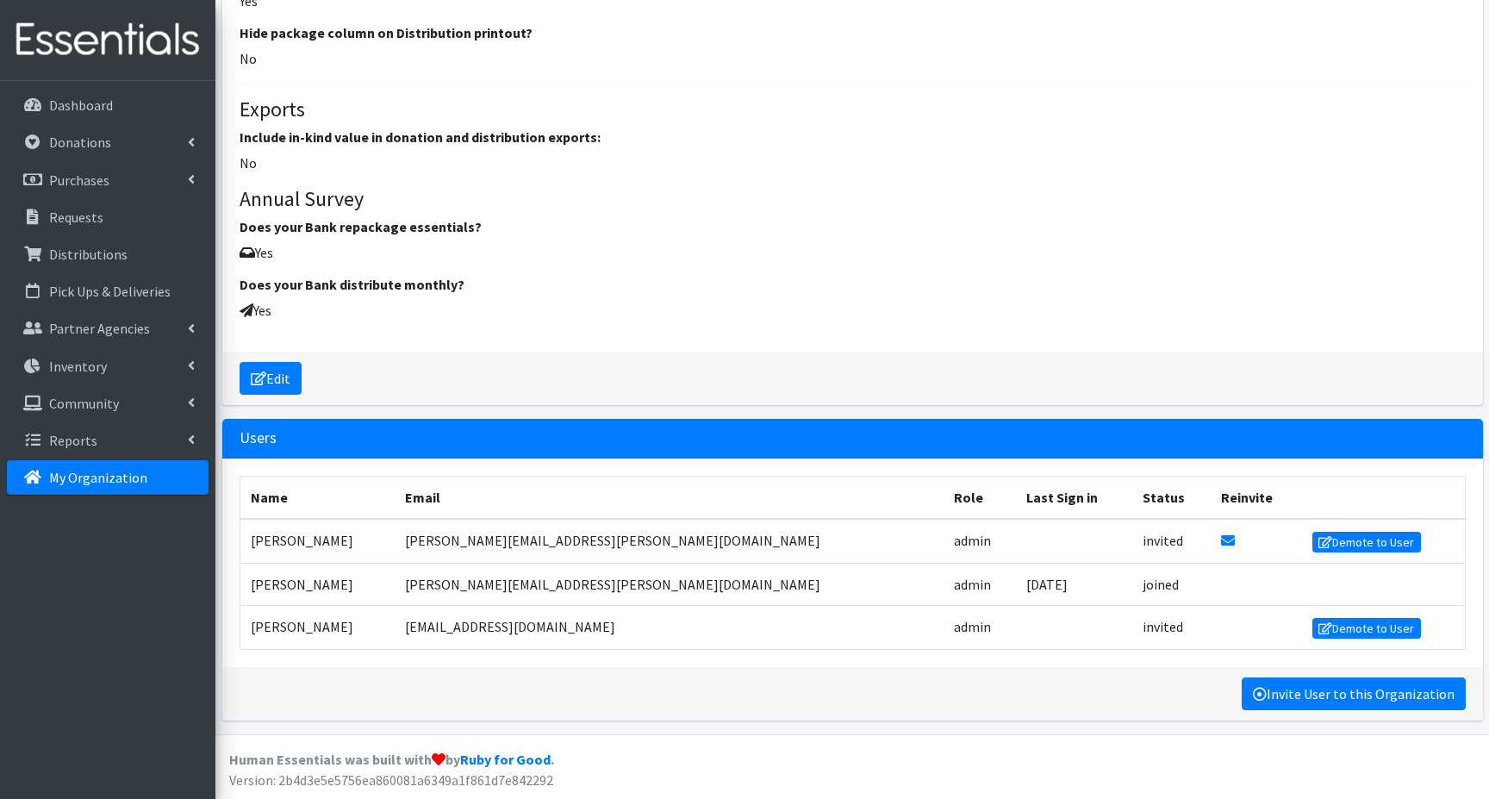
click at [1332, 693] on link "Invite User to this Organization" at bounding box center [1353, 693] width 224 height 33
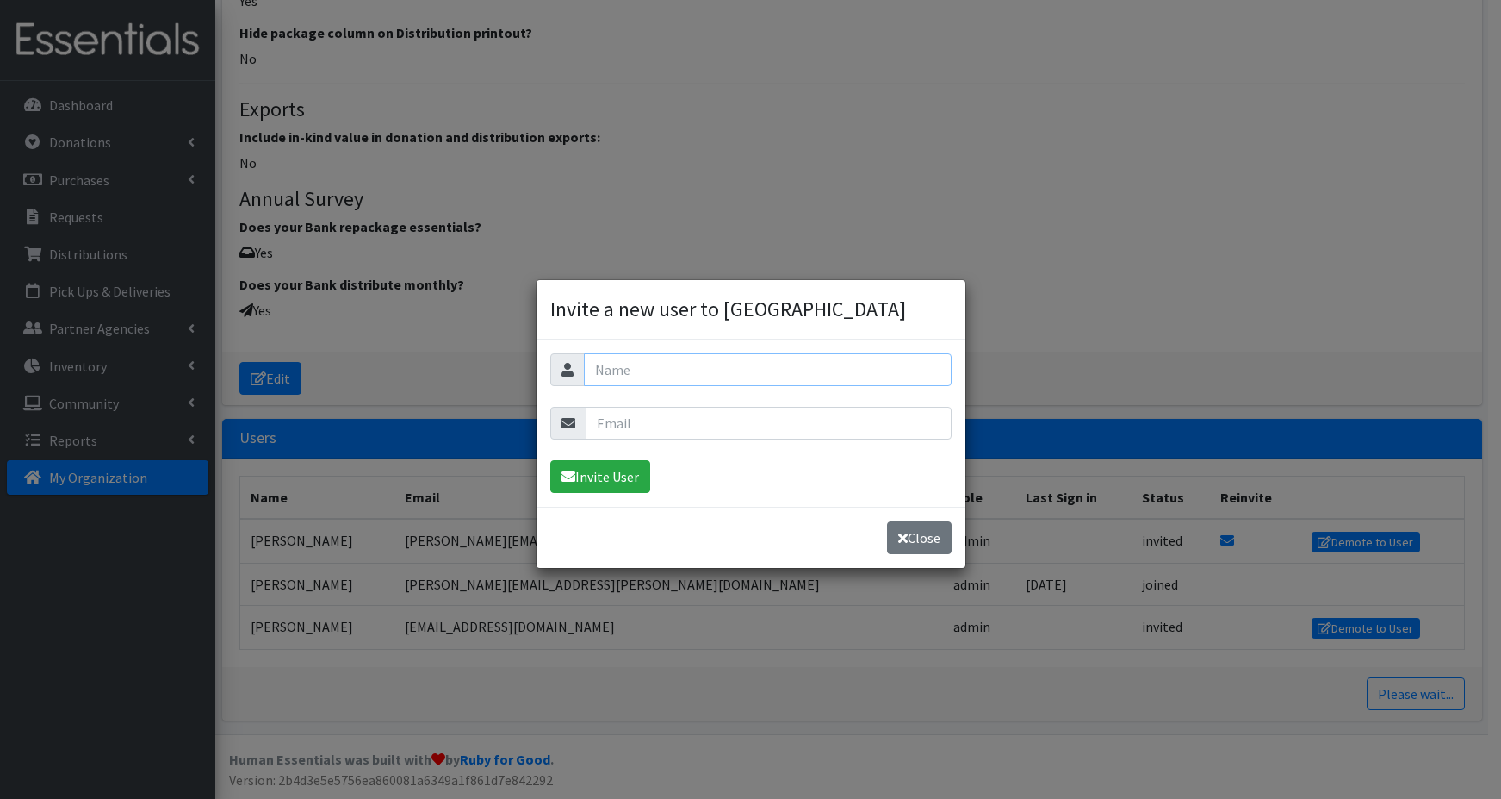
click at [645, 368] on input "text" at bounding box center [768, 369] width 368 height 33
type input "[PERSON_NAME]"
click at [621, 426] on input "email" at bounding box center [769, 423] width 366 height 33
paste input "[EMAIL_ADDRESS][DOMAIN_NAME]"
type input "[EMAIL_ADDRESS][DOMAIN_NAME]"
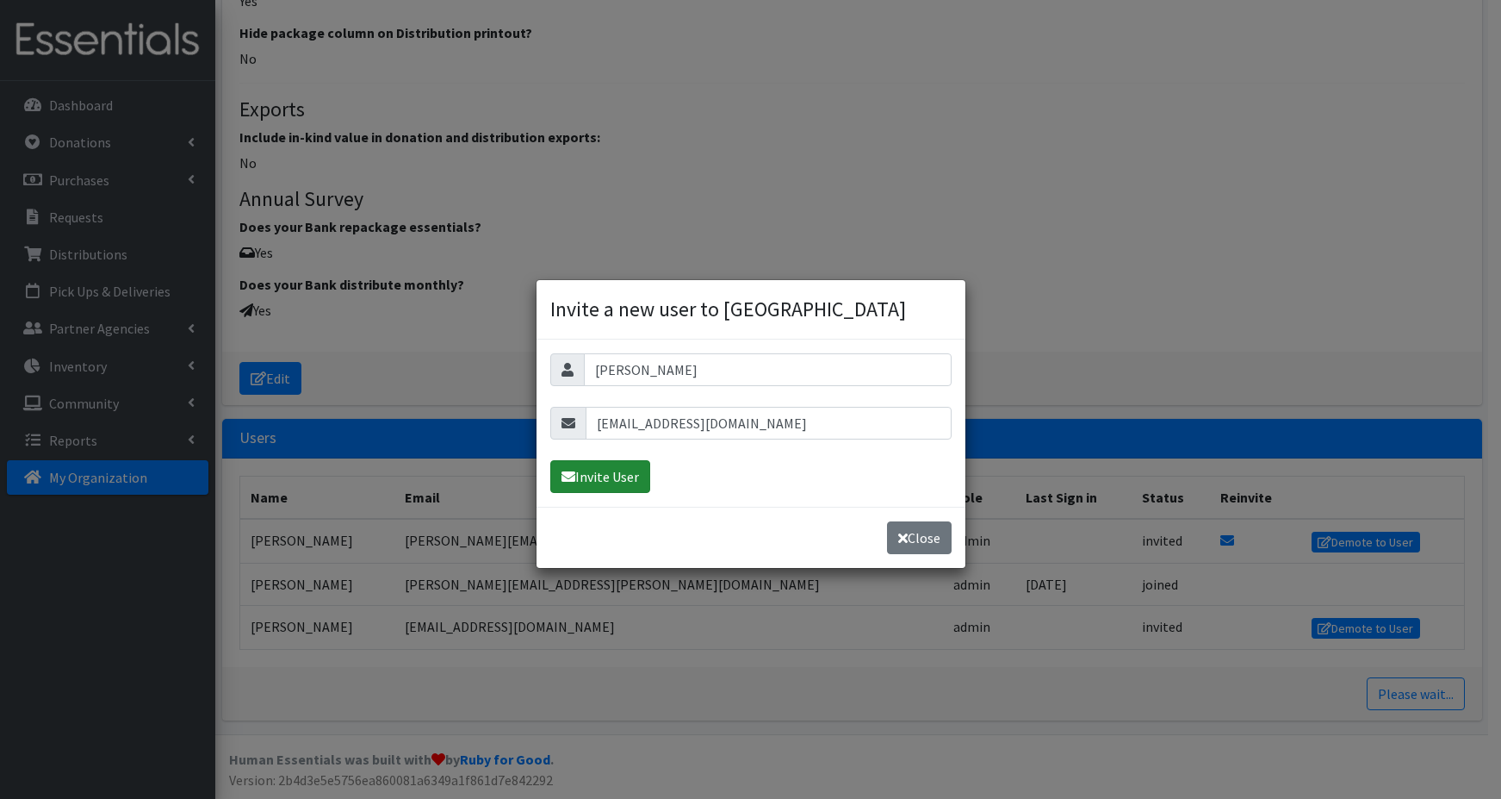
click at [602, 476] on button "Invite User" at bounding box center [600, 476] width 100 height 33
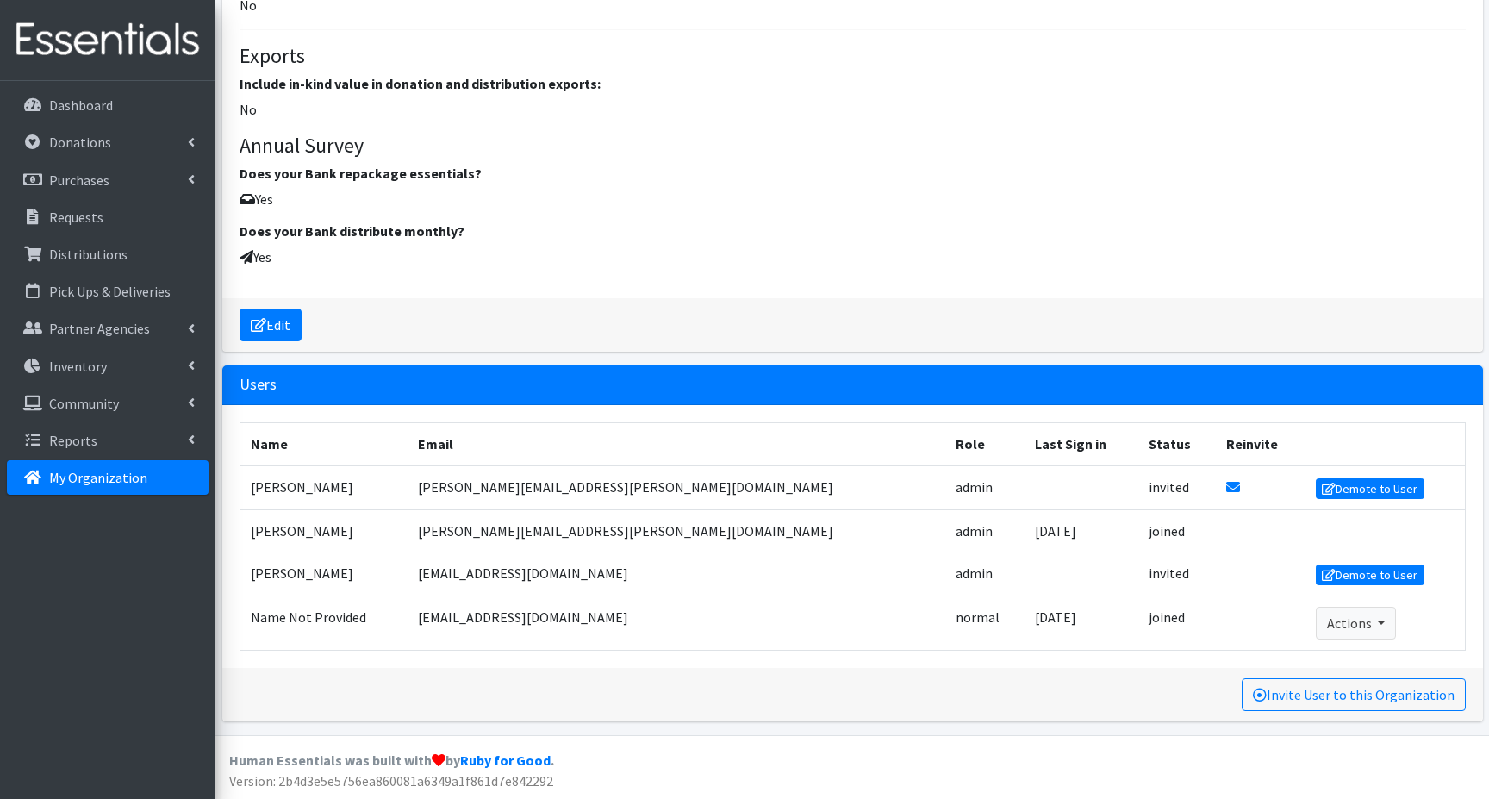
scroll to position [2698, 0]
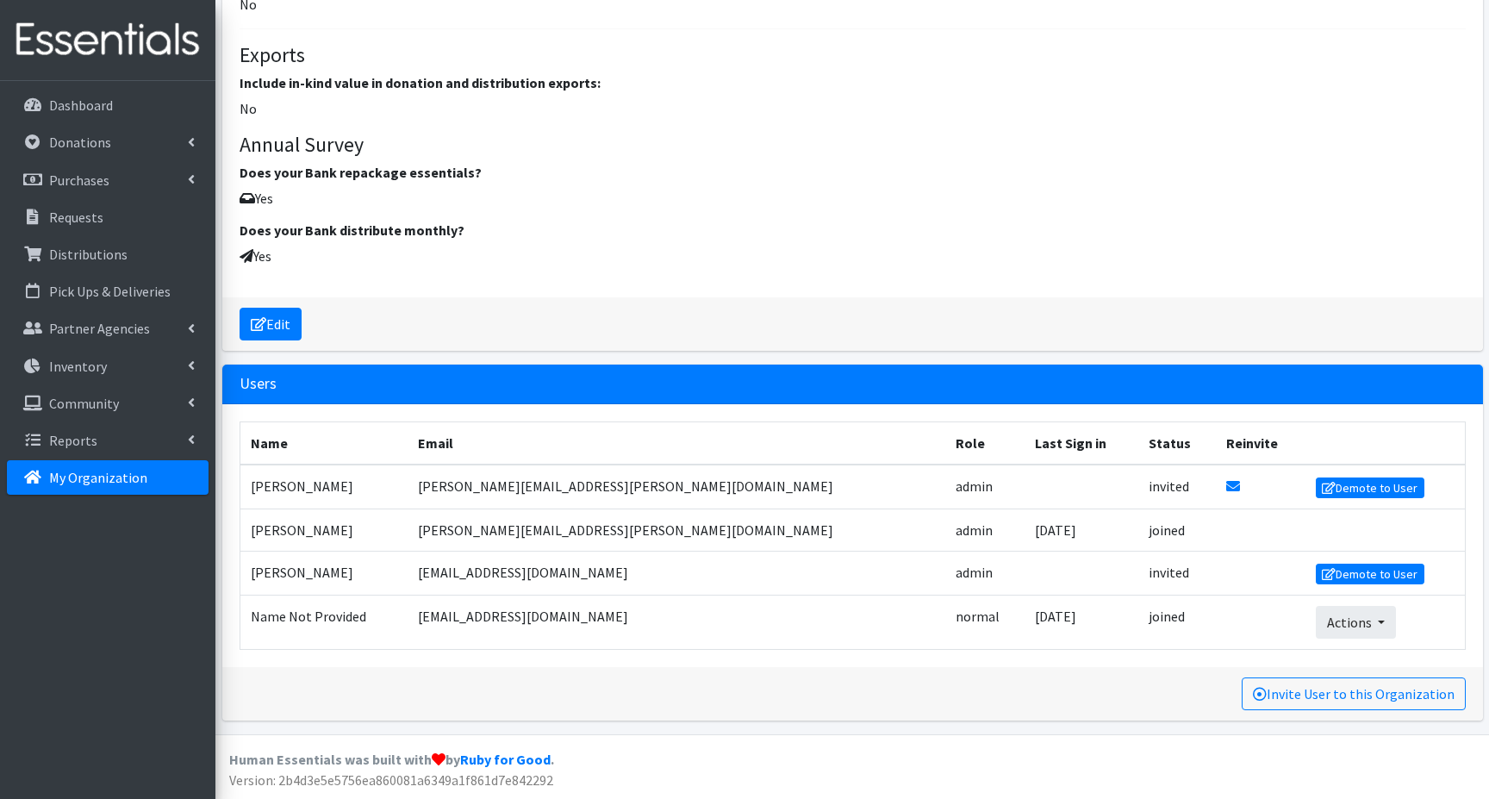
click at [1330, 618] on button "Actions" at bounding box center [1355, 622] width 80 height 33
click at [1341, 661] on link "Promote to Admin" at bounding box center [1376, 660] width 121 height 21
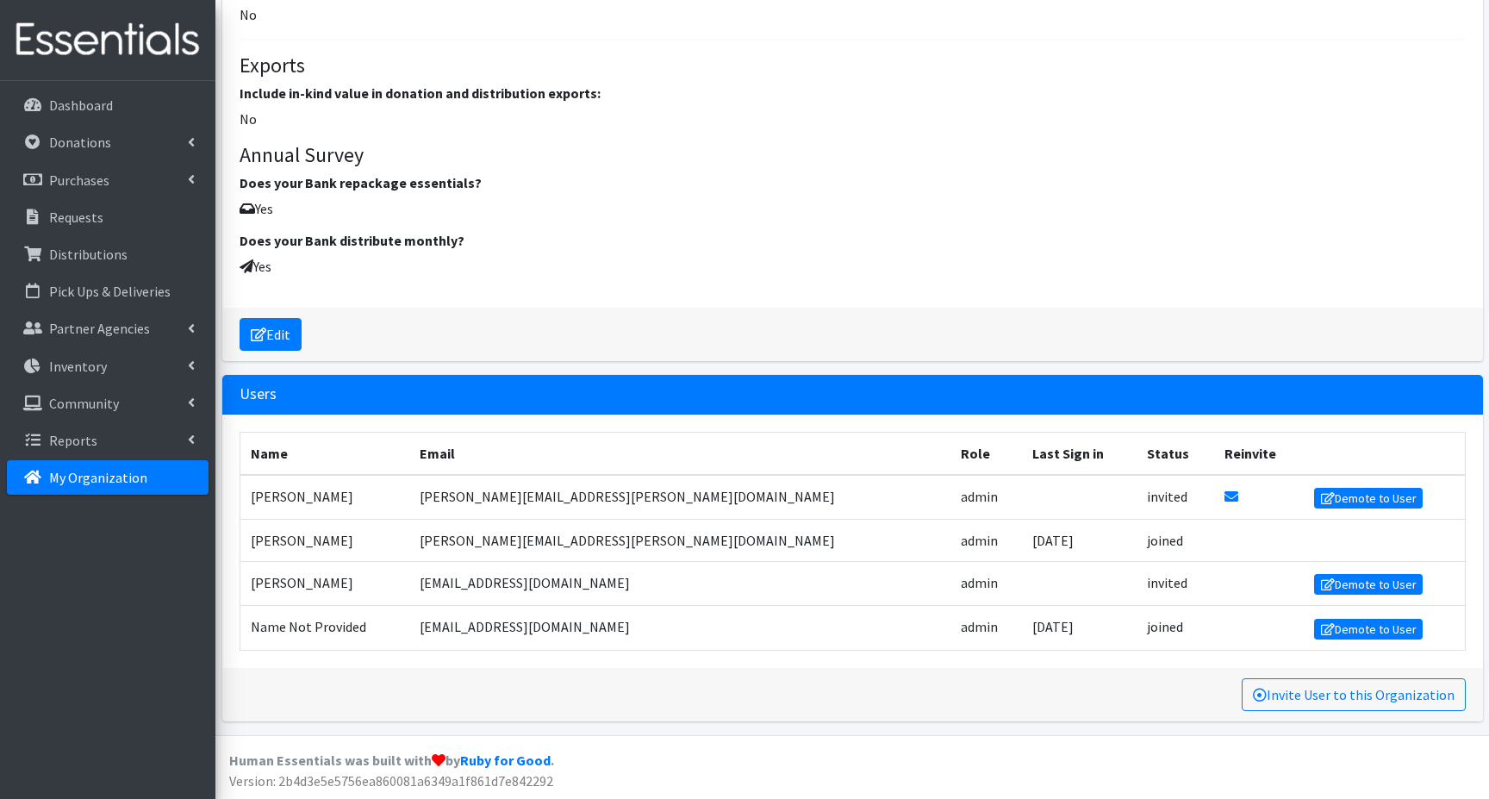
scroll to position [2689, 0]
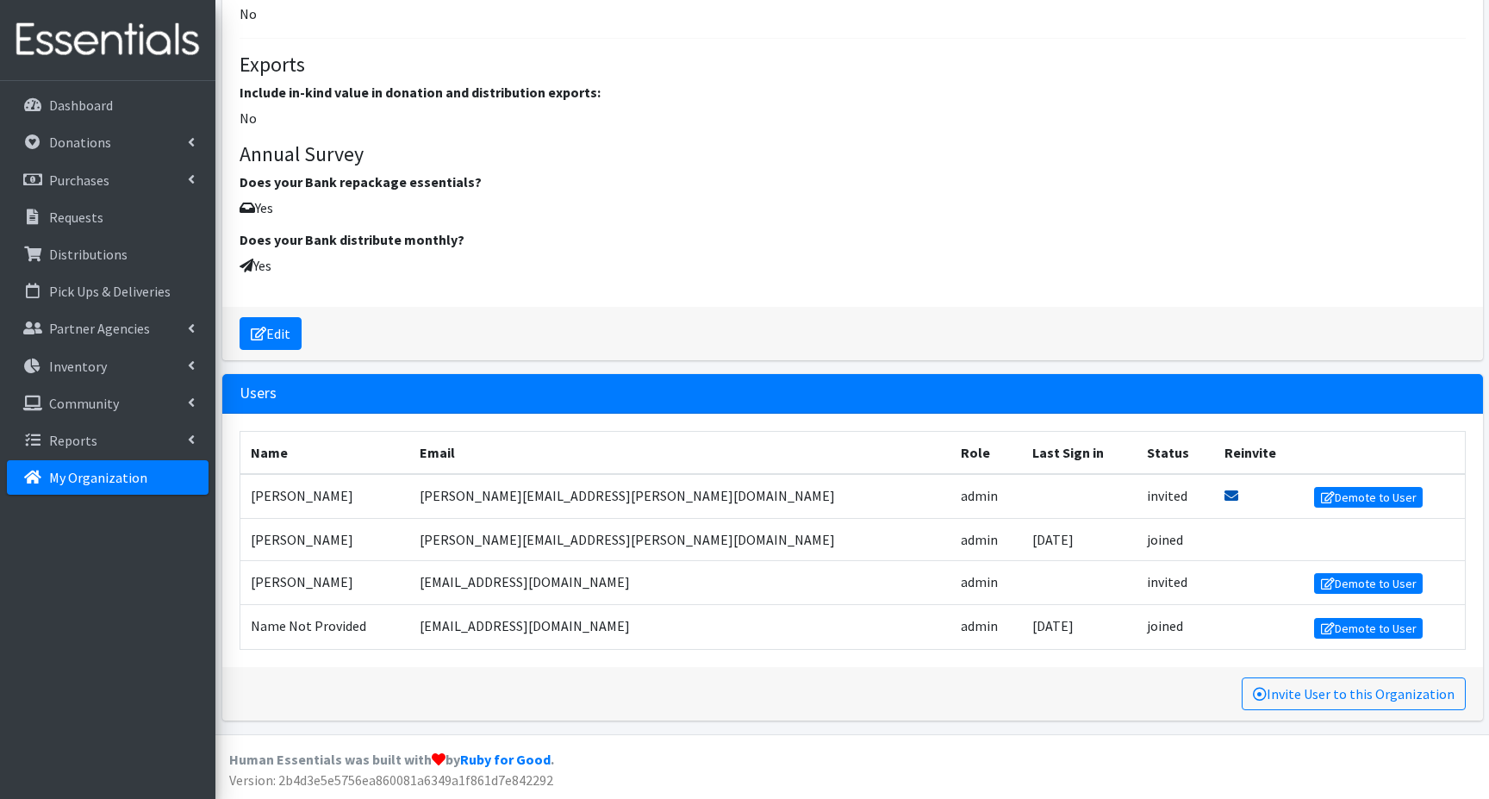
click at [1224, 494] on icon at bounding box center [1231, 495] width 14 height 14
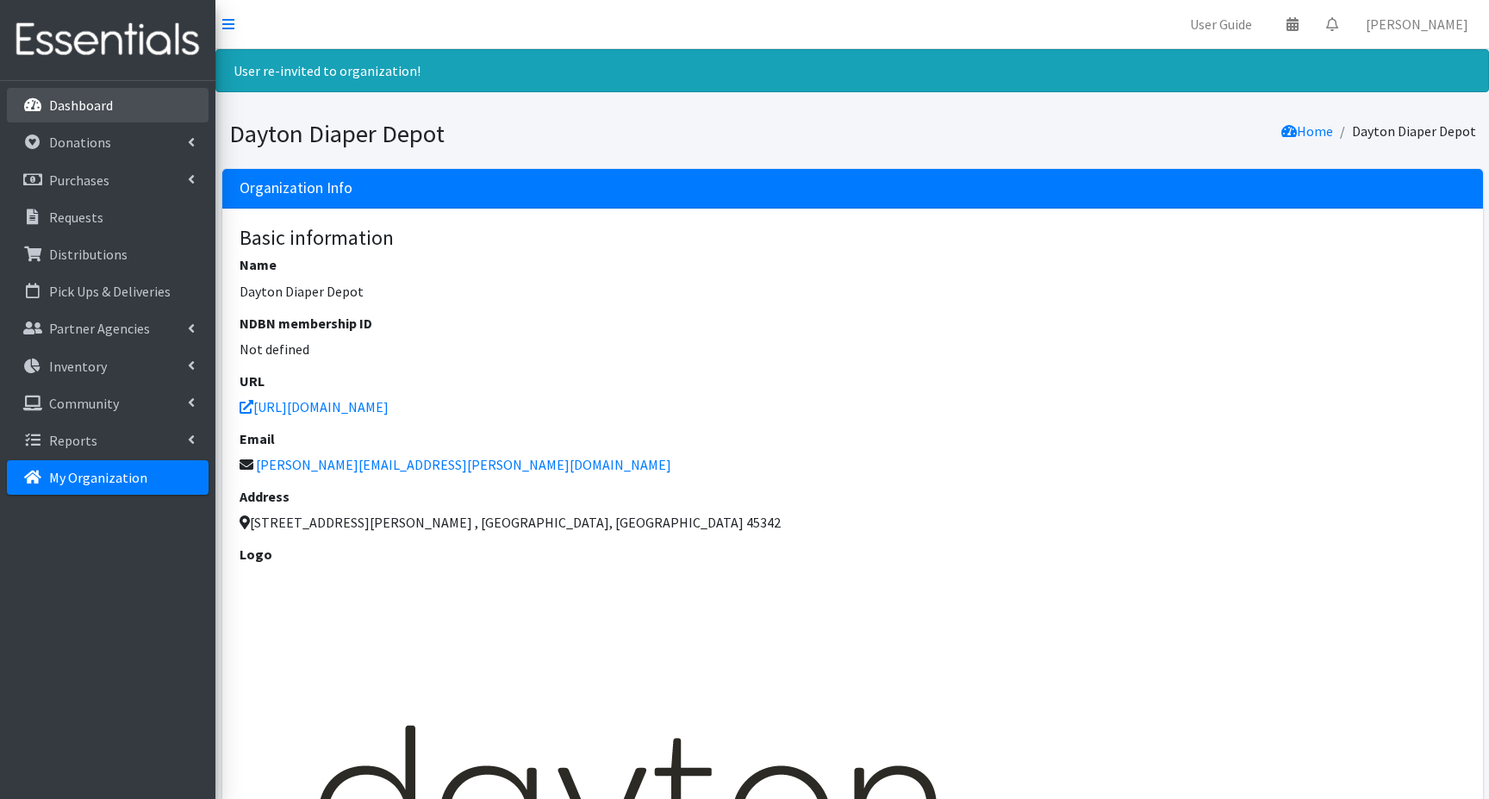
click at [34, 103] on icon at bounding box center [33, 105] width 22 height 16
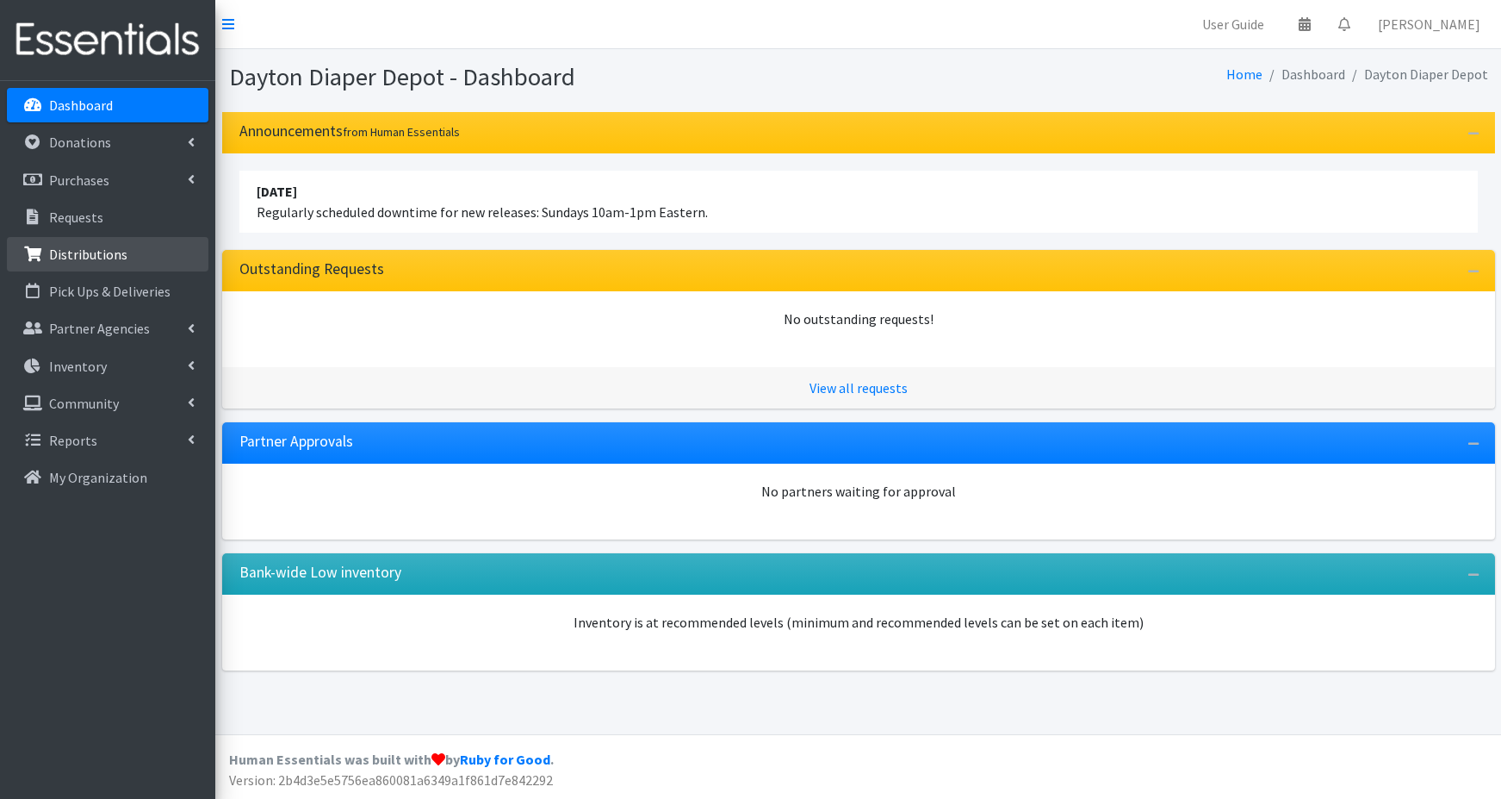
click at [73, 257] on p "Distributions" at bounding box center [88, 254] width 78 height 17
